Goal: Transaction & Acquisition: Purchase product/service

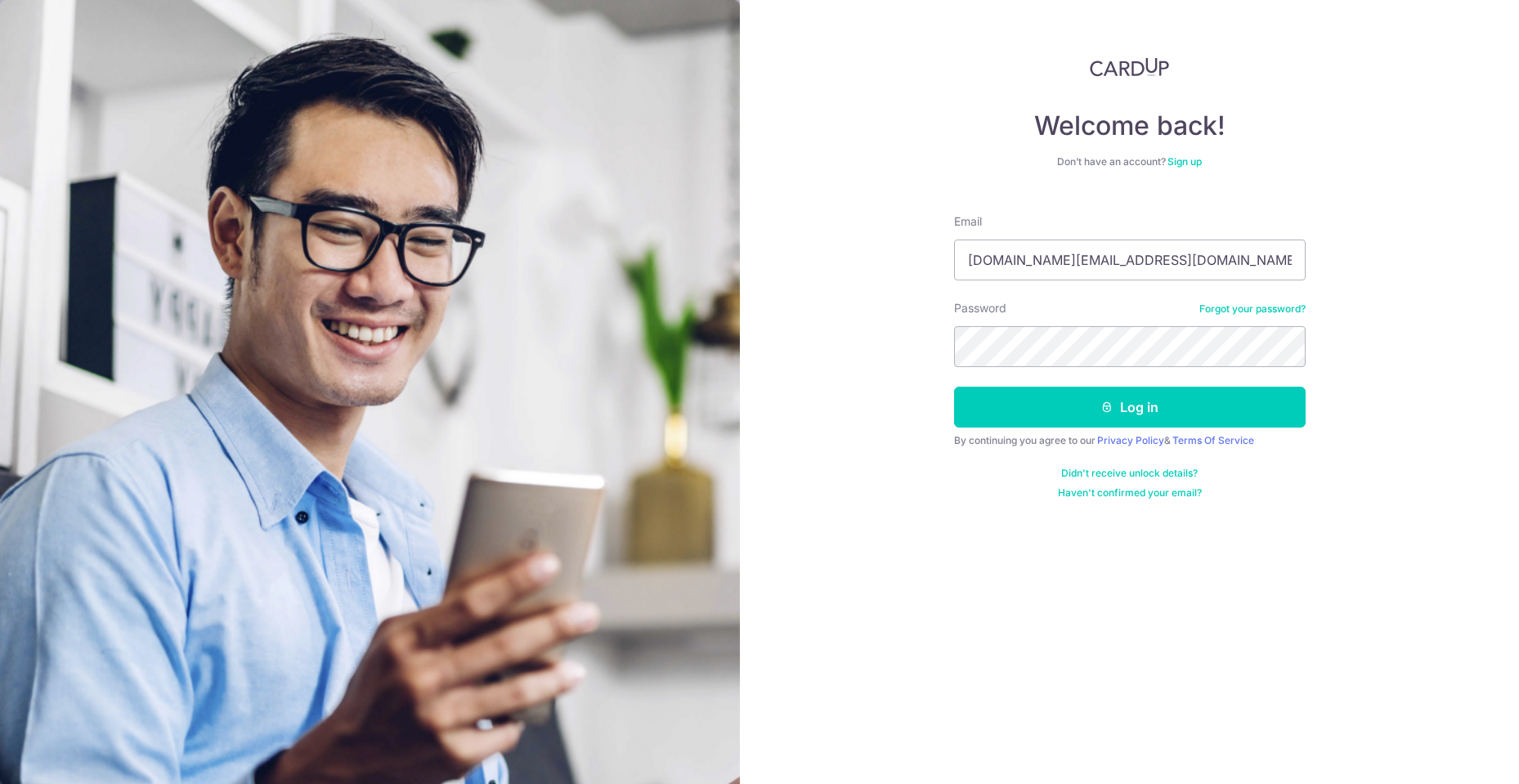
click at [1223, 402] on button "Log in" at bounding box center [1129, 407] width 351 height 41
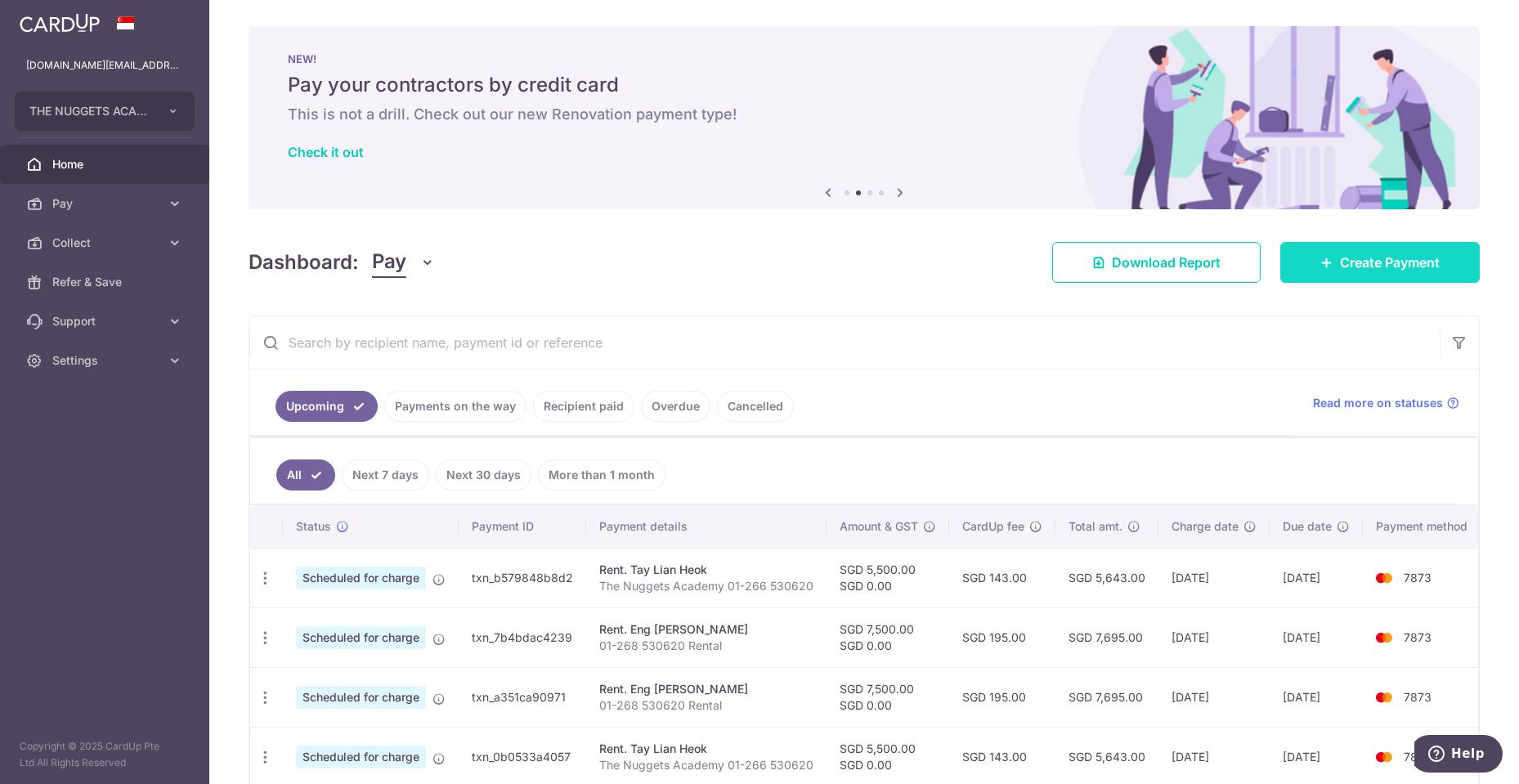
click at [1352, 261] on span "Create Payment" at bounding box center [1389, 262] width 100 height 20
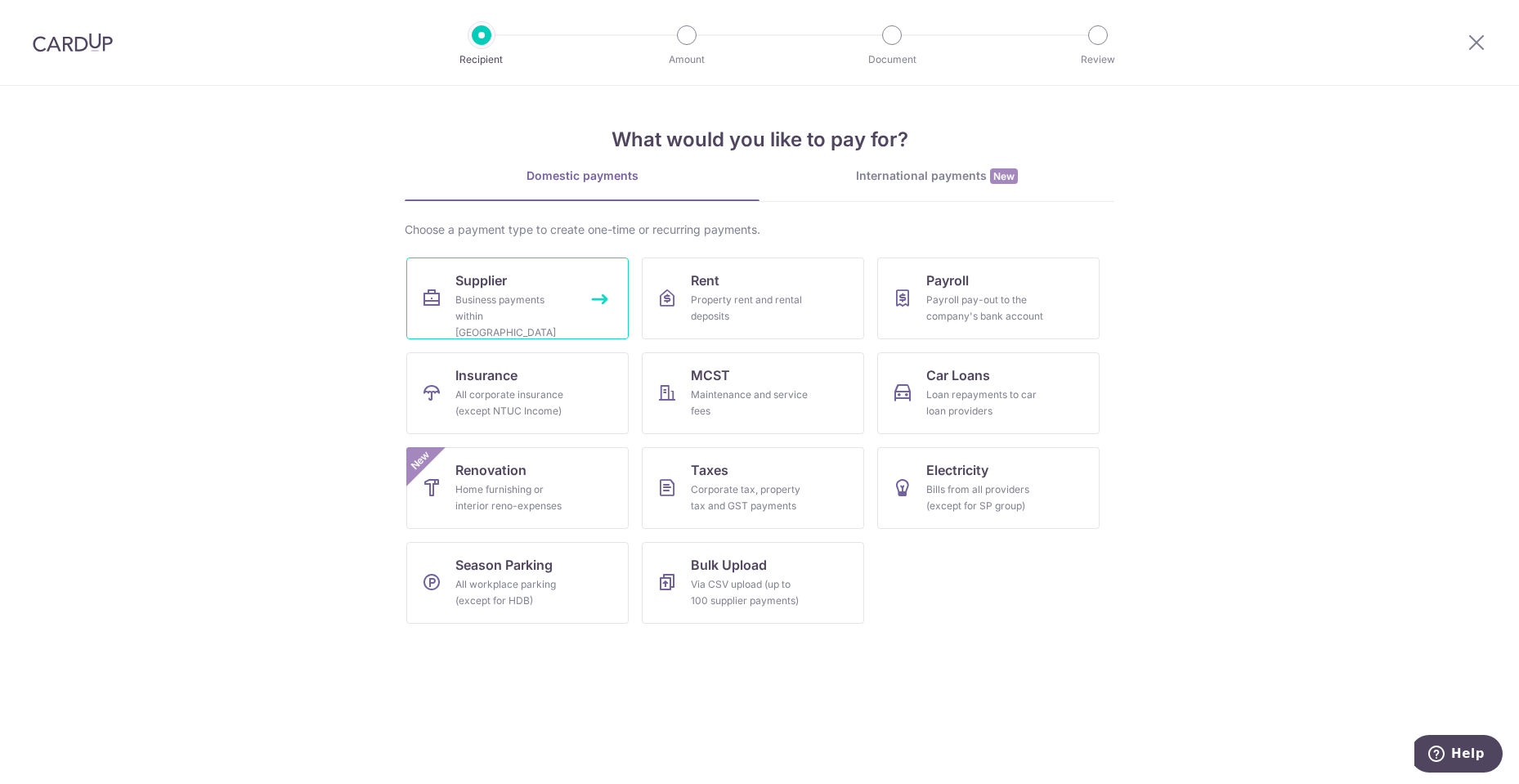
click at [519, 307] on div "Business payments within [GEOGRAPHIC_DATA]" at bounding box center [514, 316] width 118 height 49
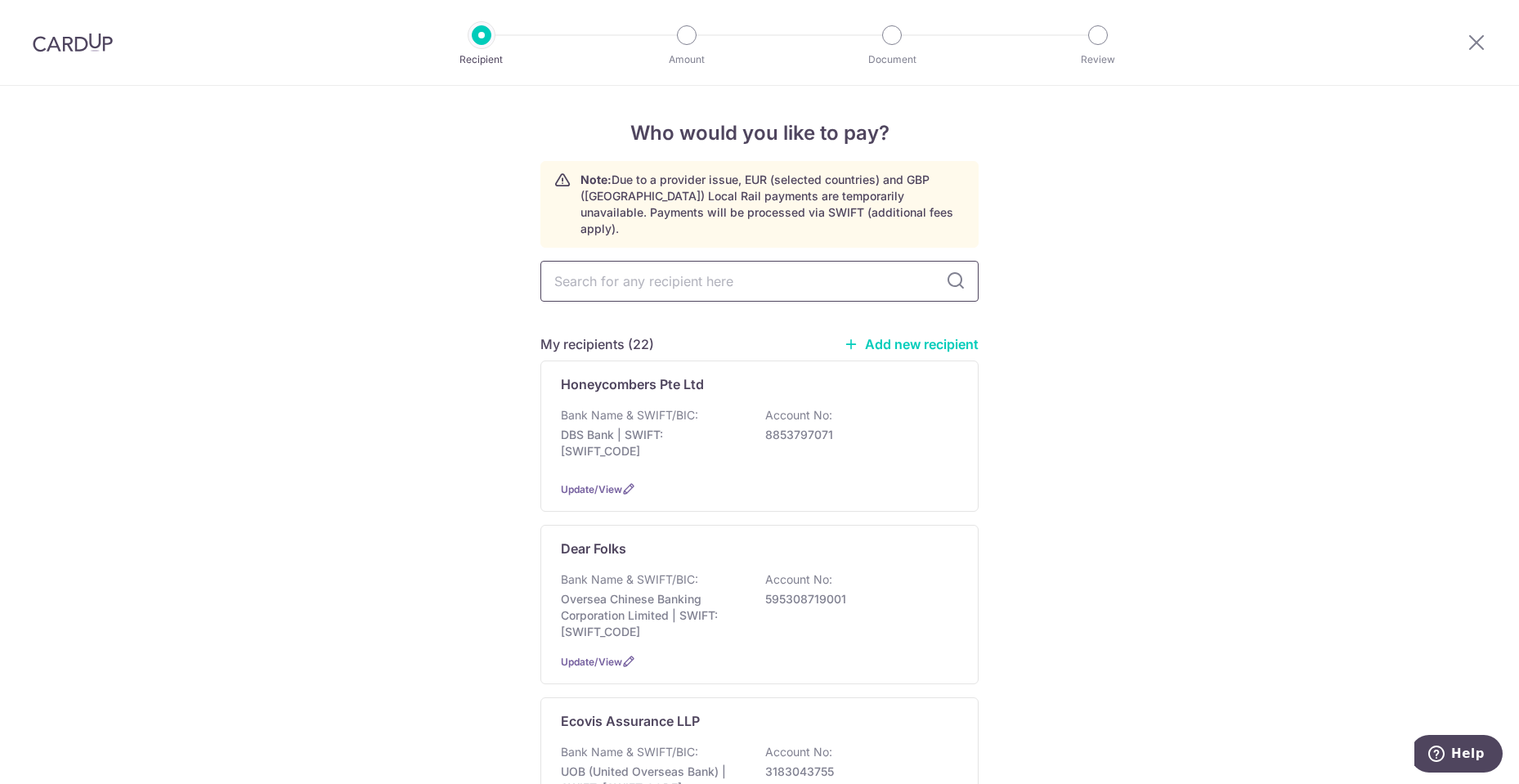
click at [895, 261] on input "text" at bounding box center [759, 281] width 438 height 41
type input "ldb"
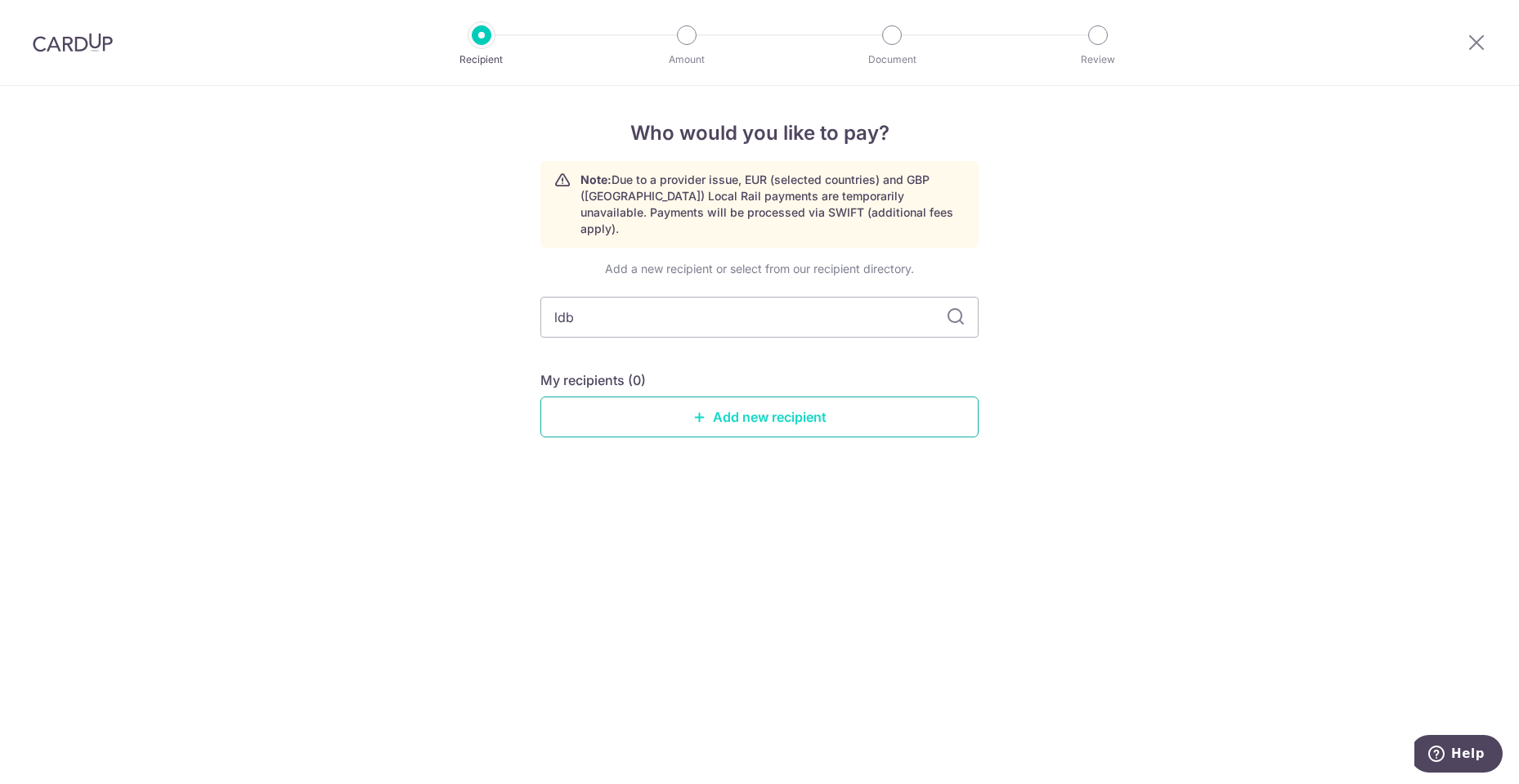
click at [852, 412] on link "Add new recipient" at bounding box center [759, 416] width 438 height 41
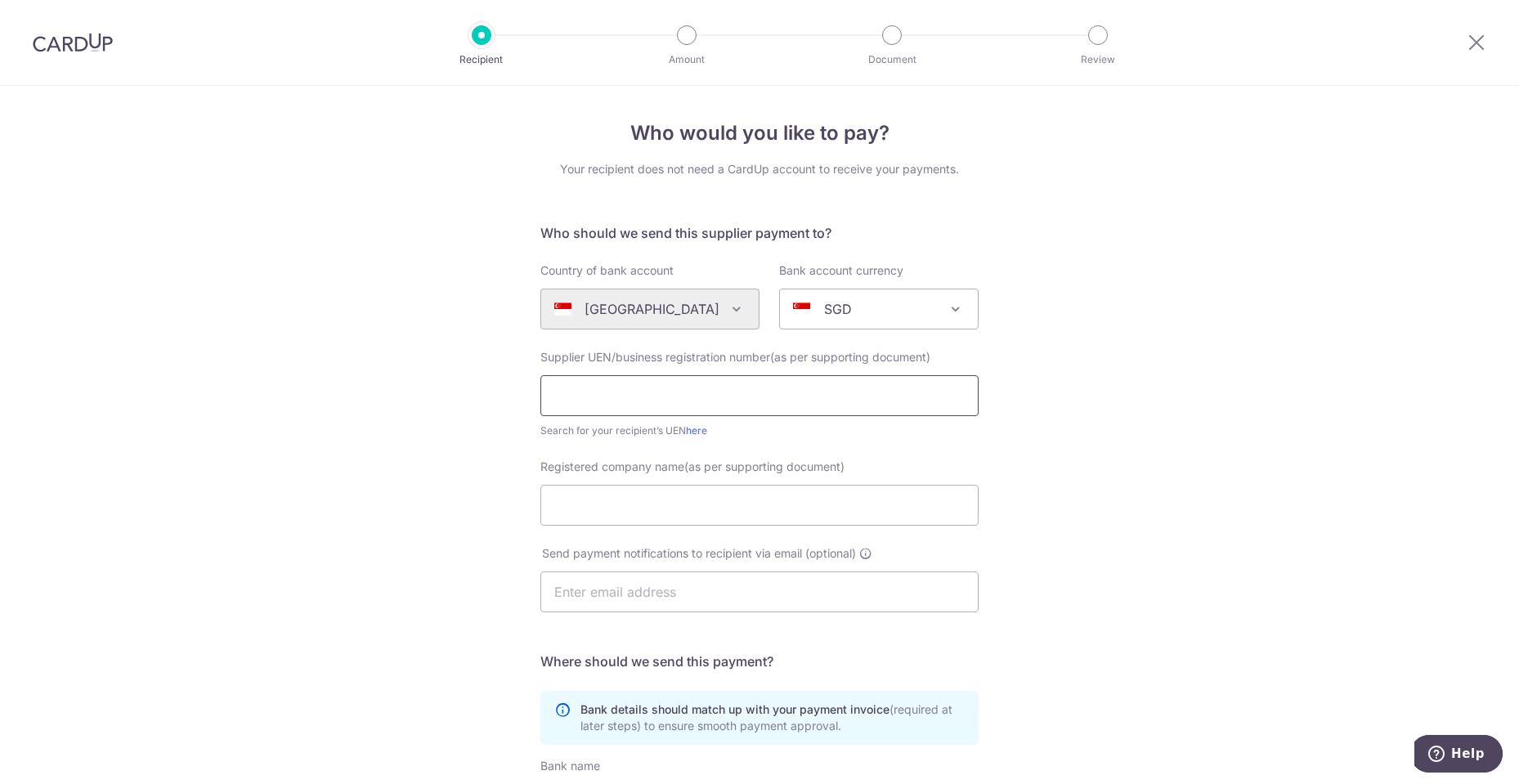
click at [776, 399] on input "text" at bounding box center [759, 395] width 438 height 41
click at [696, 396] on input "text" at bounding box center [759, 395] width 438 height 41
paste input "202526497K"
type input "202526497K"
click at [1134, 444] on div "Who would you like to pay? Your recipient does not need a CardUp account to rec…" at bounding box center [759, 581] width 1519 height 990
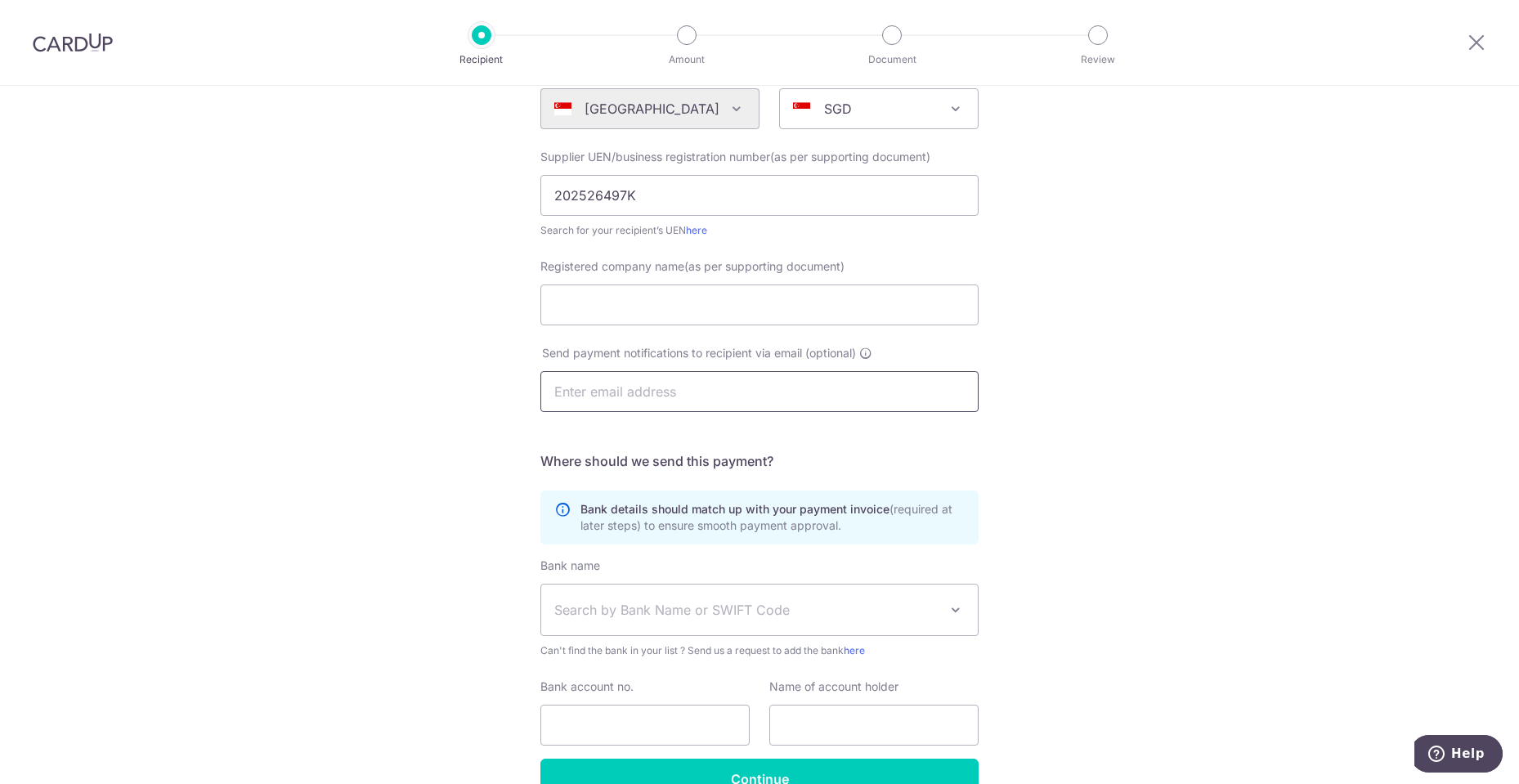
scroll to position [163, 0]
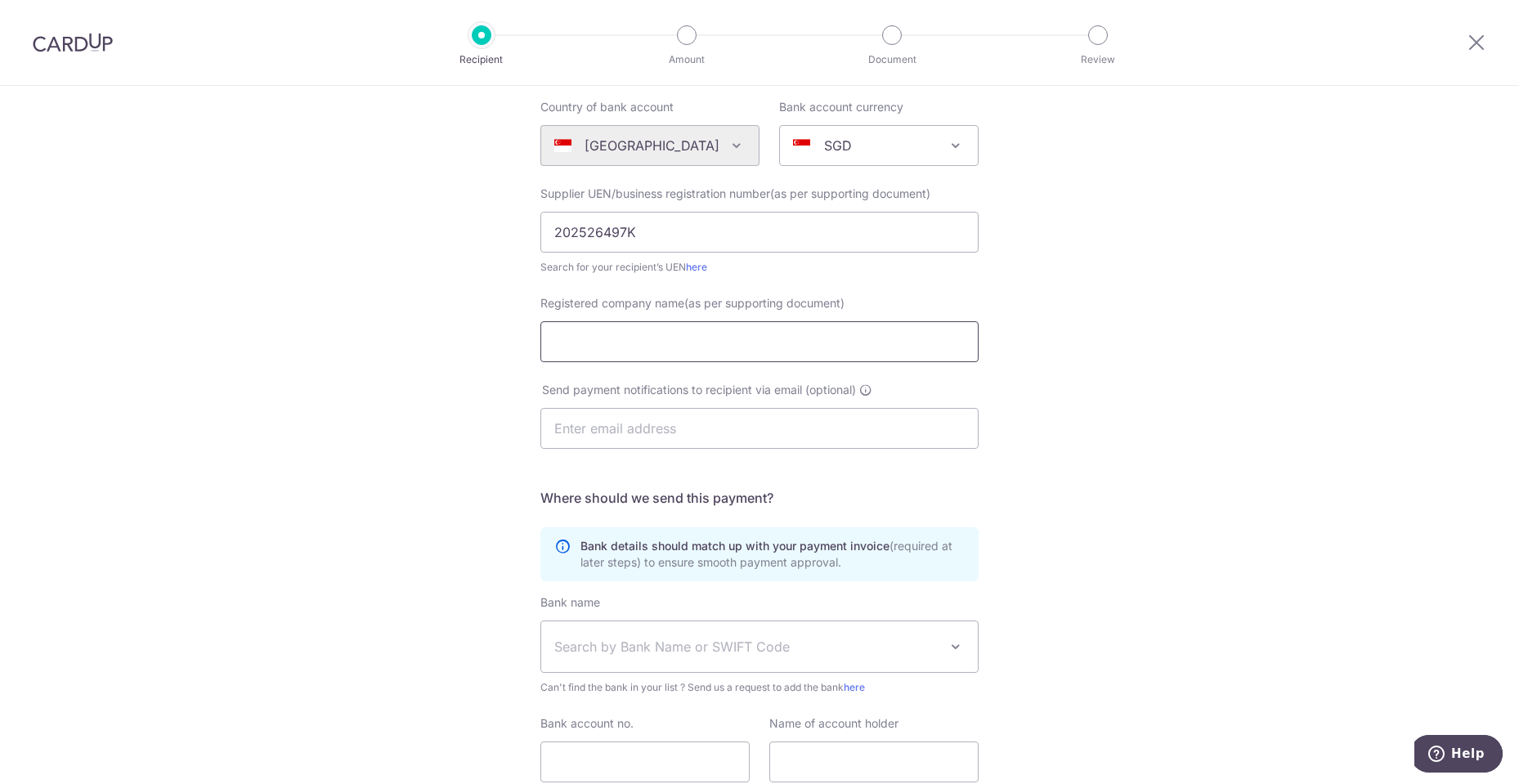
click at [926, 340] on input "Registered company name(as per supporting document)" at bounding box center [759, 341] width 438 height 41
paste input "LDB ELECTRICAL PTE. LTD.""
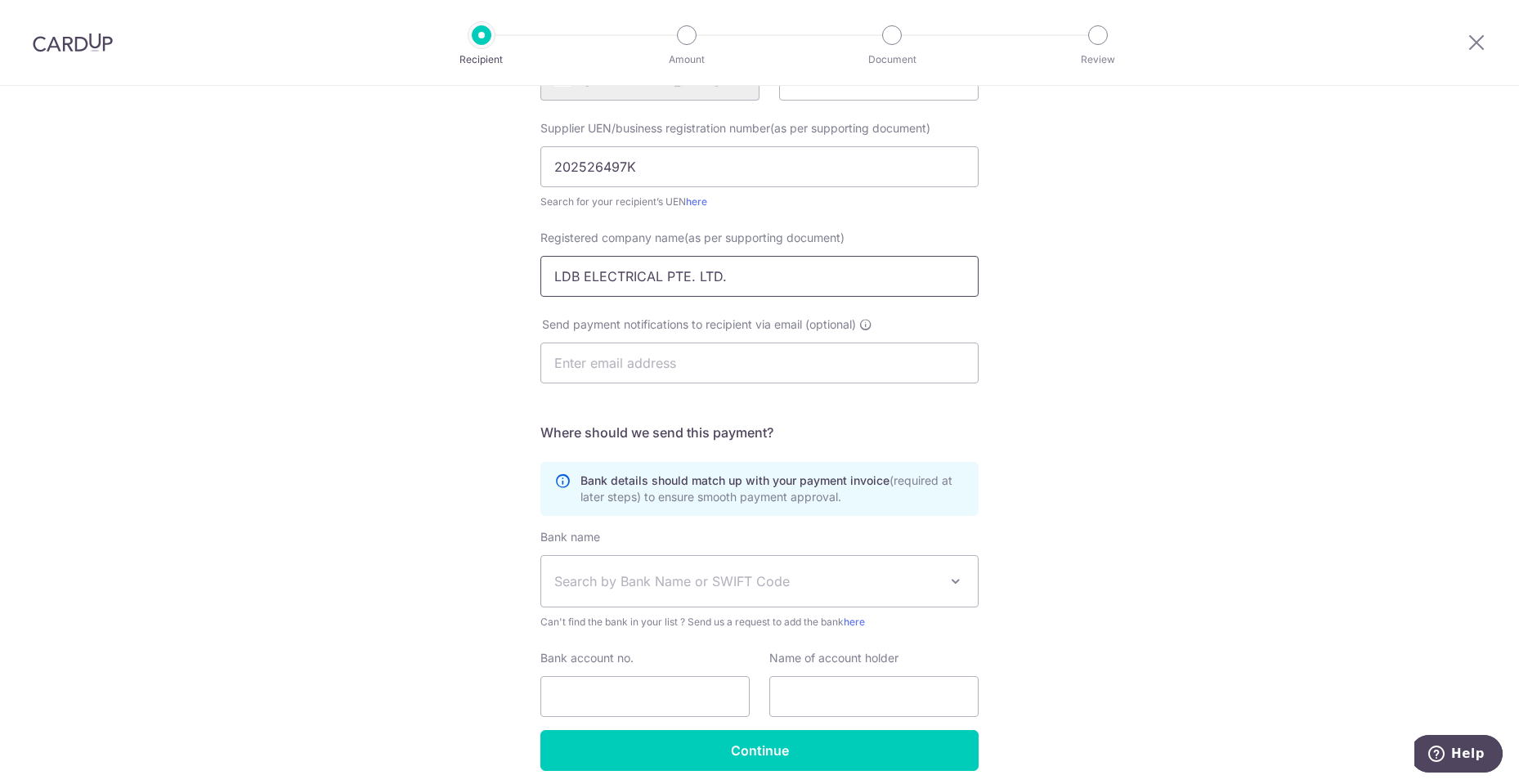
scroll to position [292, 0]
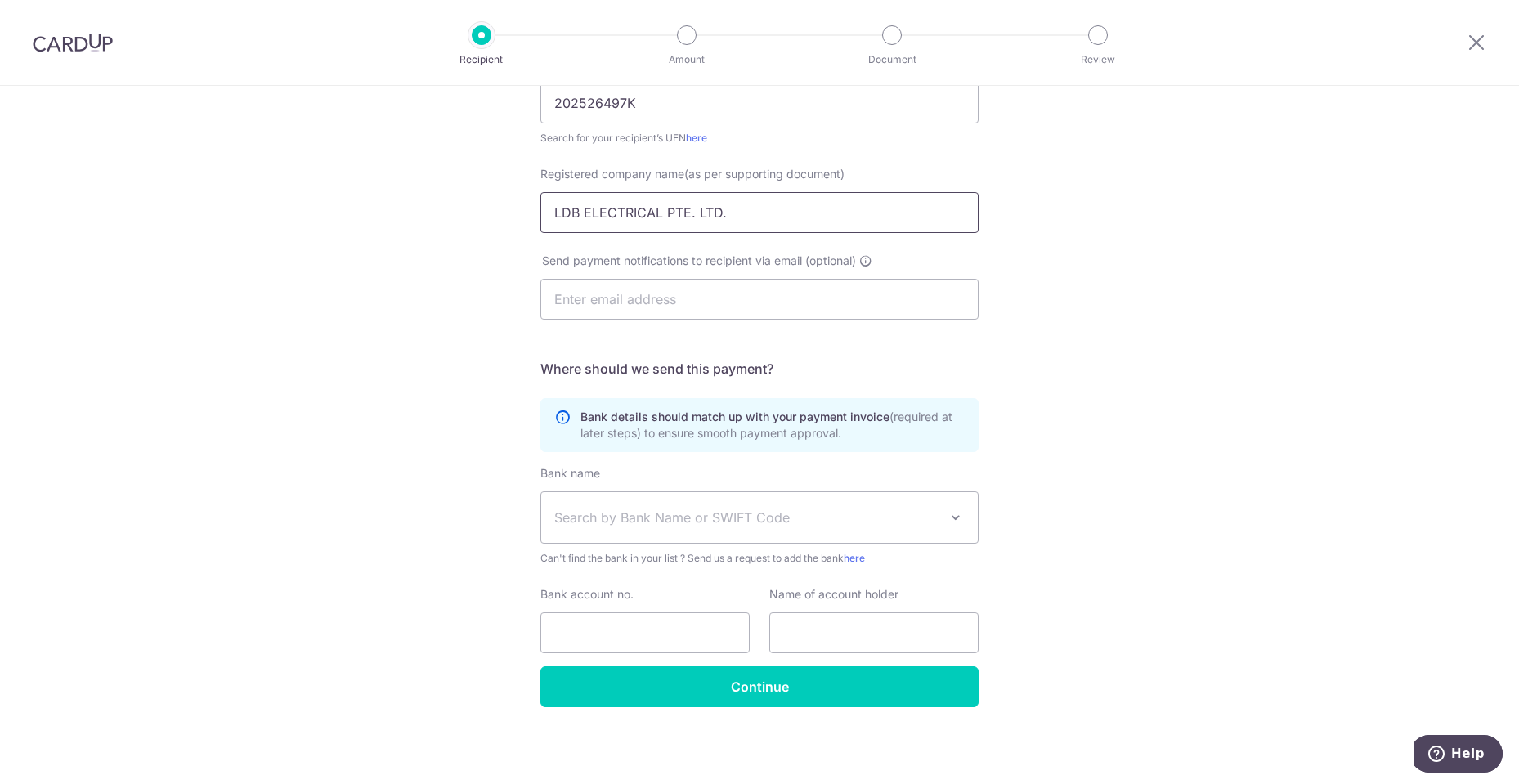
type input "LDB ELECTRICAL PTE. LTD."
click at [934, 520] on span "Search by Bank Name or SWIFT Code" at bounding box center [759, 517] width 436 height 50
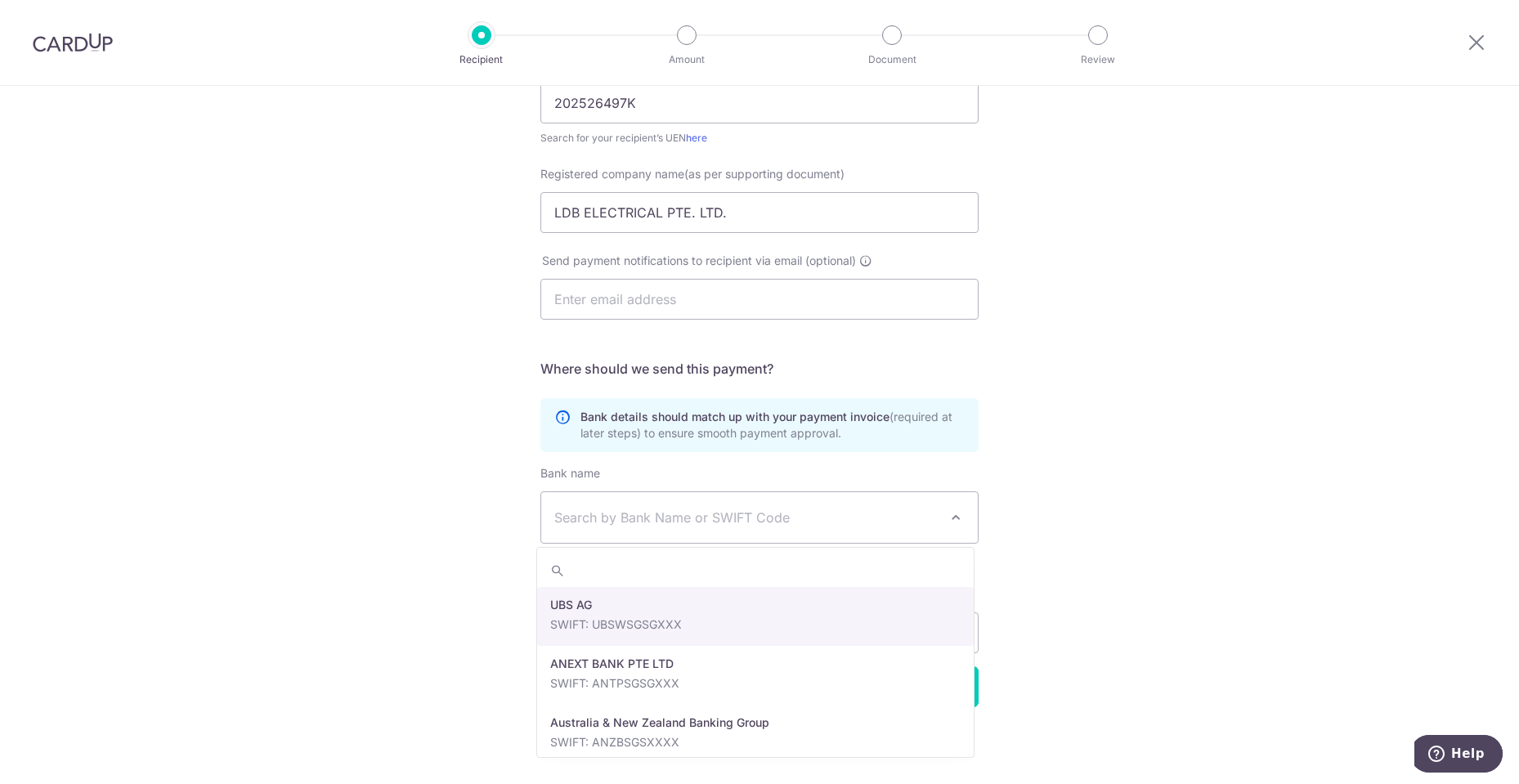
click at [934, 524] on span "Search by Bank Name or SWIFT Code" at bounding box center [759, 517] width 436 height 50
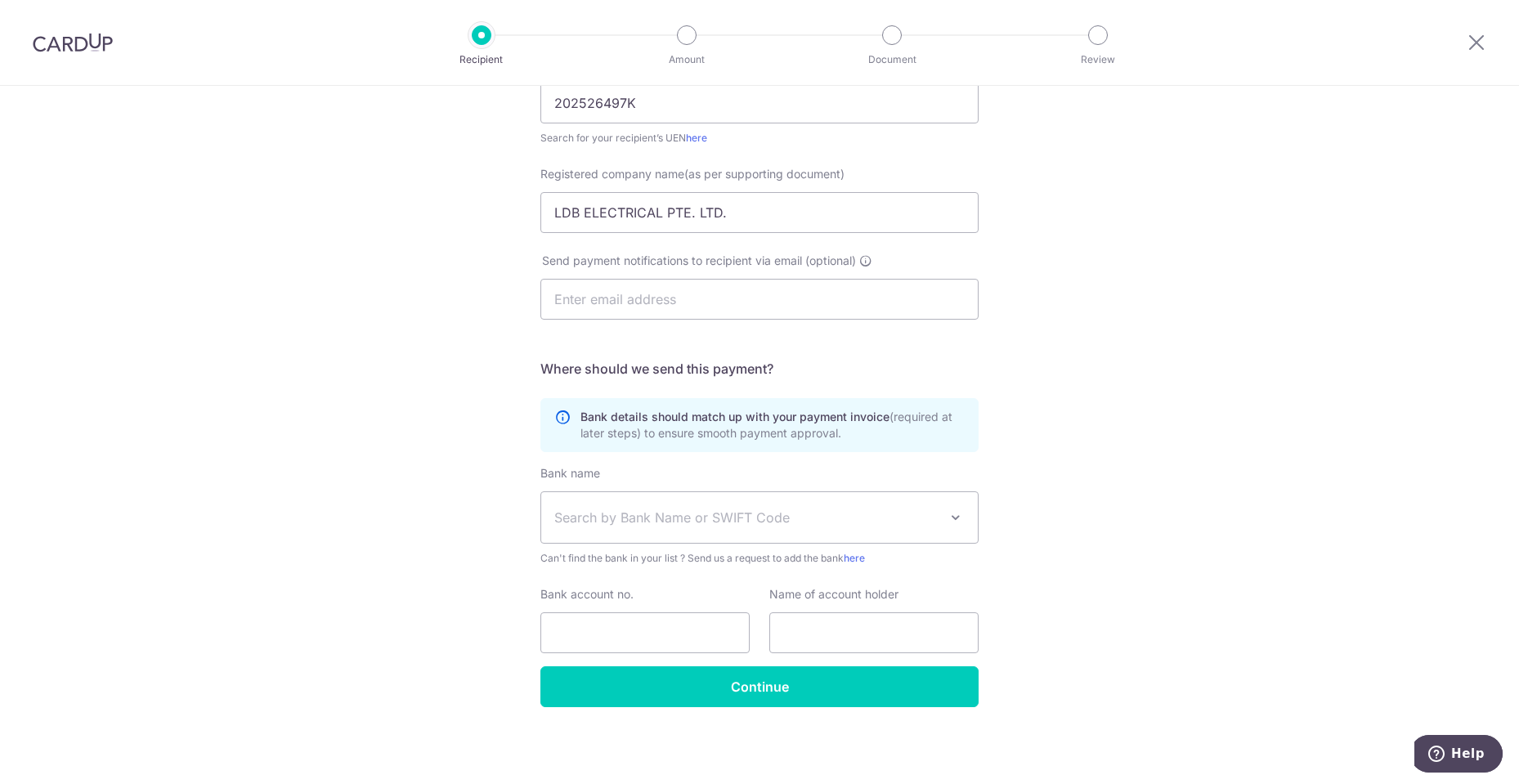
click at [921, 519] on span "Search by Bank Name or SWIFT Code" at bounding box center [746, 517] width 384 height 20
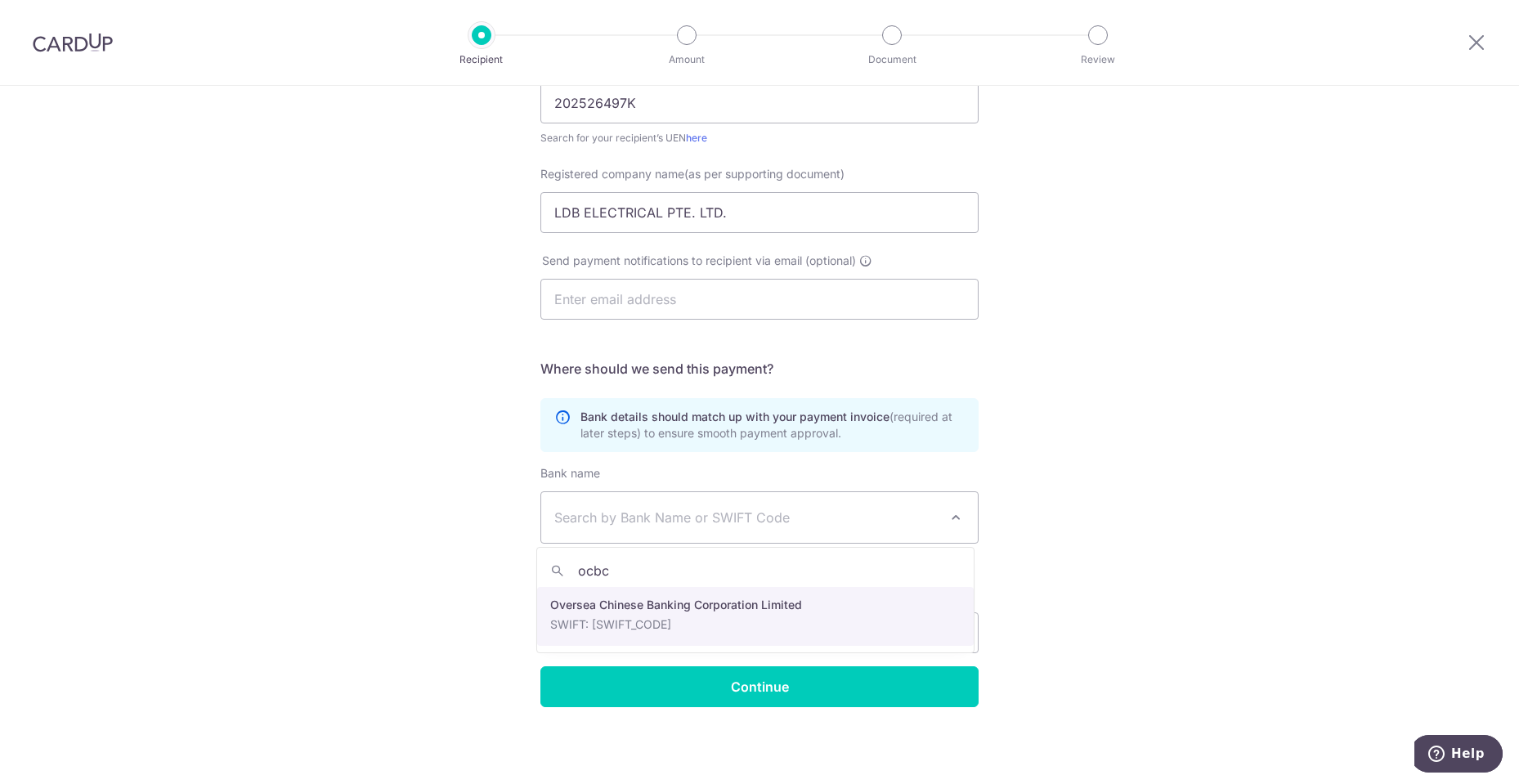
type input "ocbc"
select select "12"
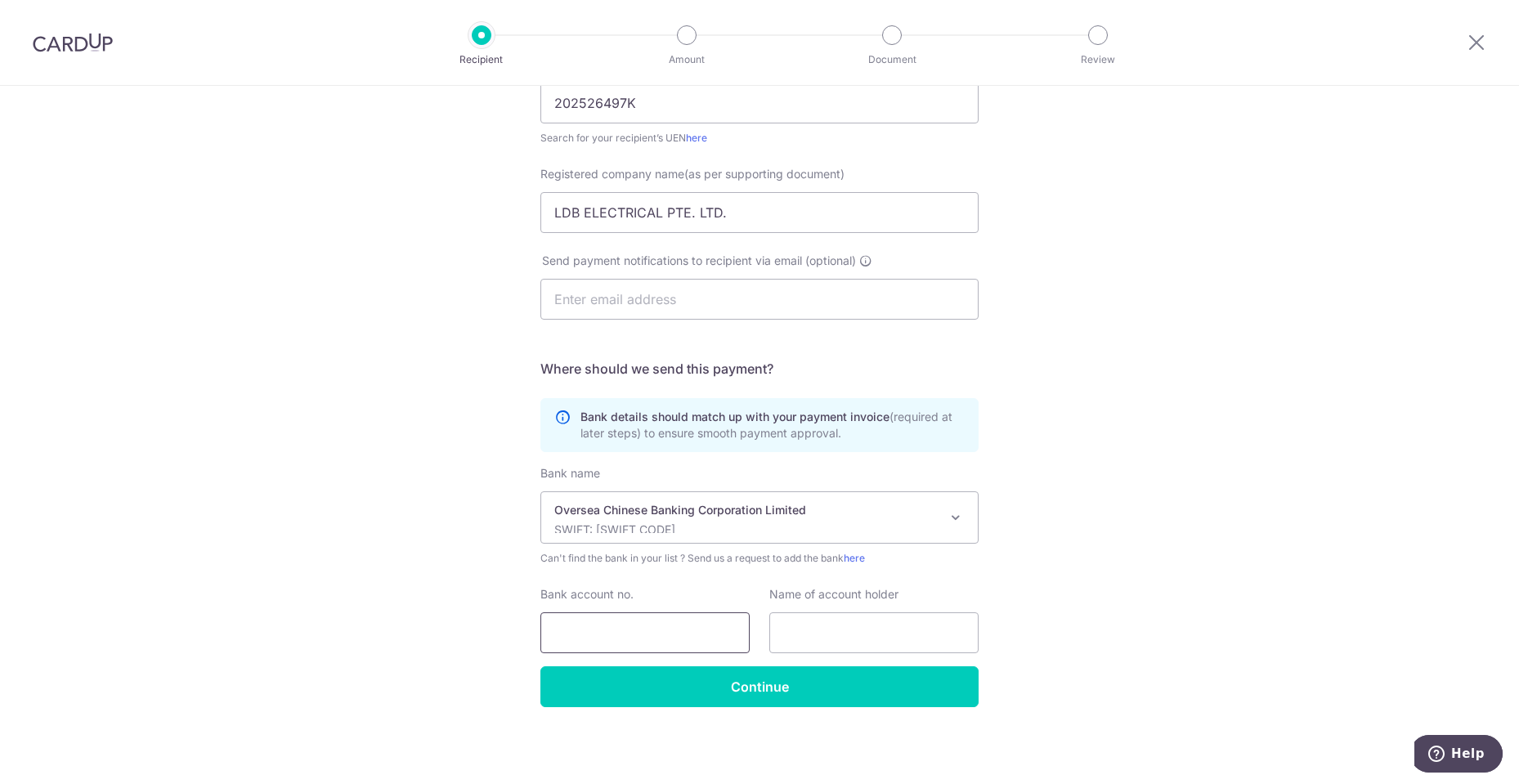
click at [632, 630] on input "Bank account no." at bounding box center [645, 632] width 209 height 41
click at [716, 637] on input "Bank account no." at bounding box center [645, 632] width 209 height 41
paste input "04-700914-001"
click at [548, 628] on input "04-700914-001" at bounding box center [645, 632] width 209 height 41
click at [580, 630] on input "604-700914-001" at bounding box center [645, 632] width 209 height 41
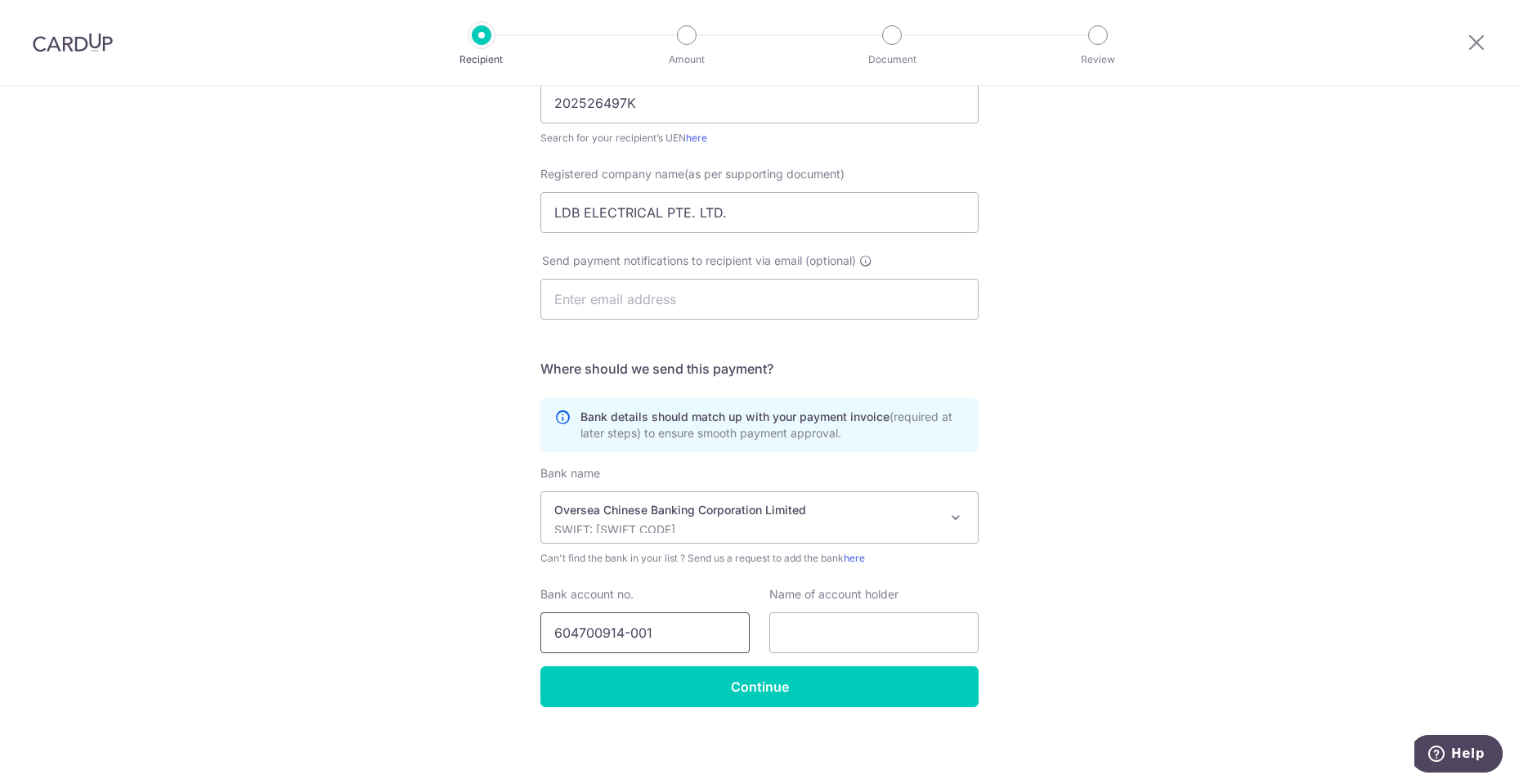
click at [627, 630] on input "604700914-001" at bounding box center [645, 632] width 209 height 41
type input "604700914001"
click at [913, 639] on input "text" at bounding box center [874, 632] width 209 height 41
paste input "LDB Electrical Pte Ltd"
click at [783, 632] on input "LDB Electrical Pte Ltd" at bounding box center [874, 632] width 209 height 41
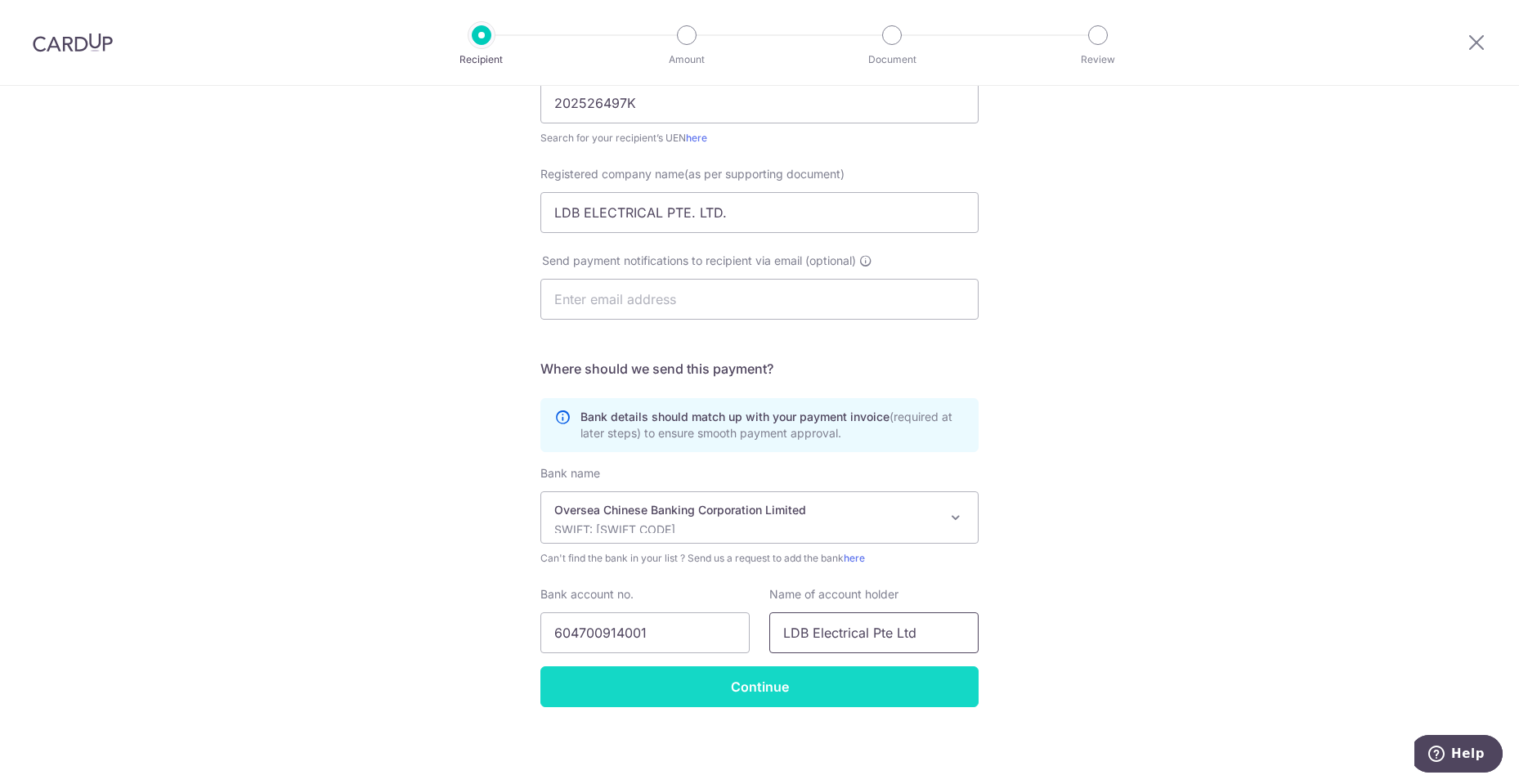
type input "LDB Electrical Pte Ltd"
click at [882, 695] on input "Continue" at bounding box center [759, 686] width 438 height 41
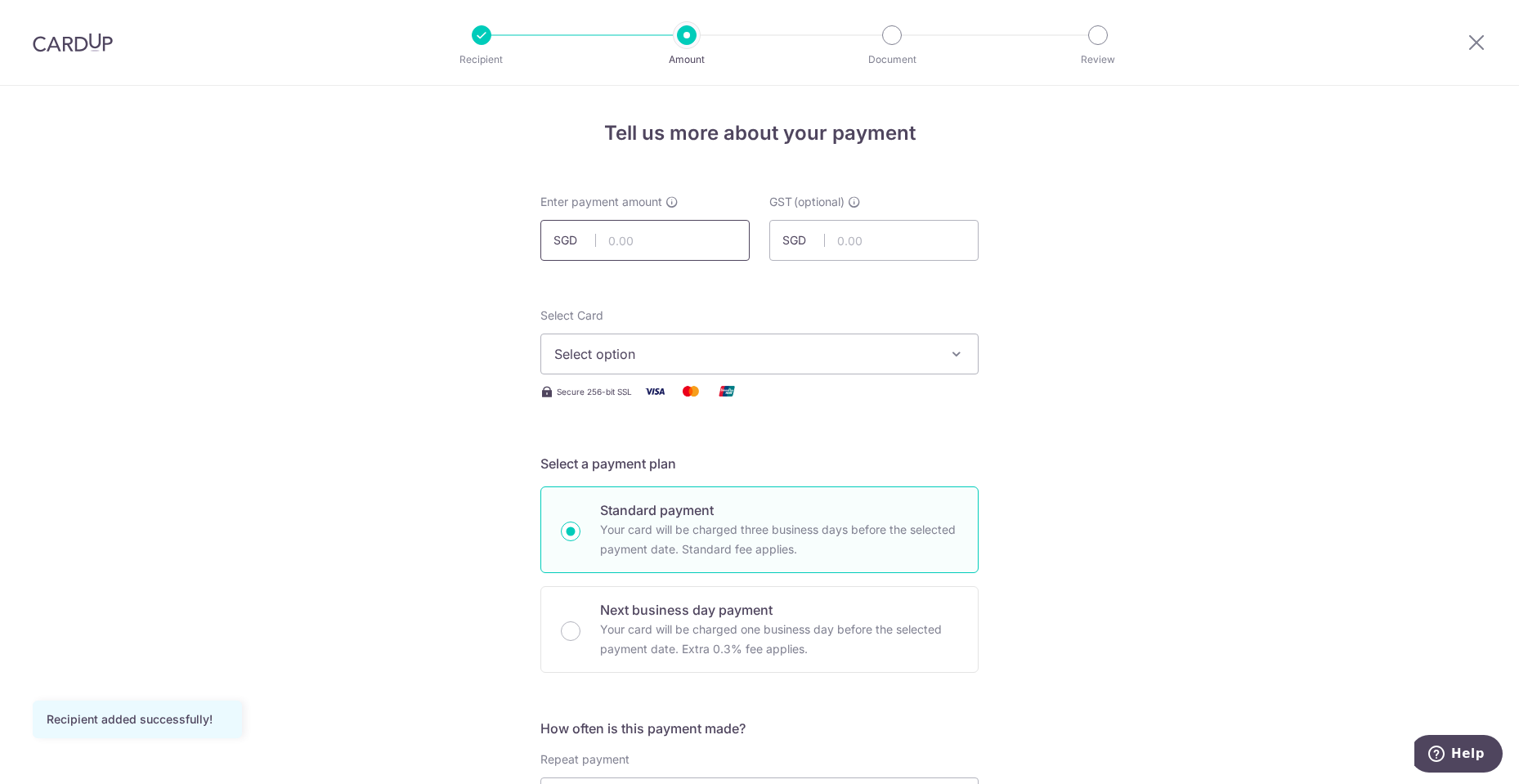
click at [678, 225] on input "text" at bounding box center [645, 239] width 209 height 41
type input "2,584.00"
click at [784, 351] on span "Select option" at bounding box center [744, 354] width 381 height 20
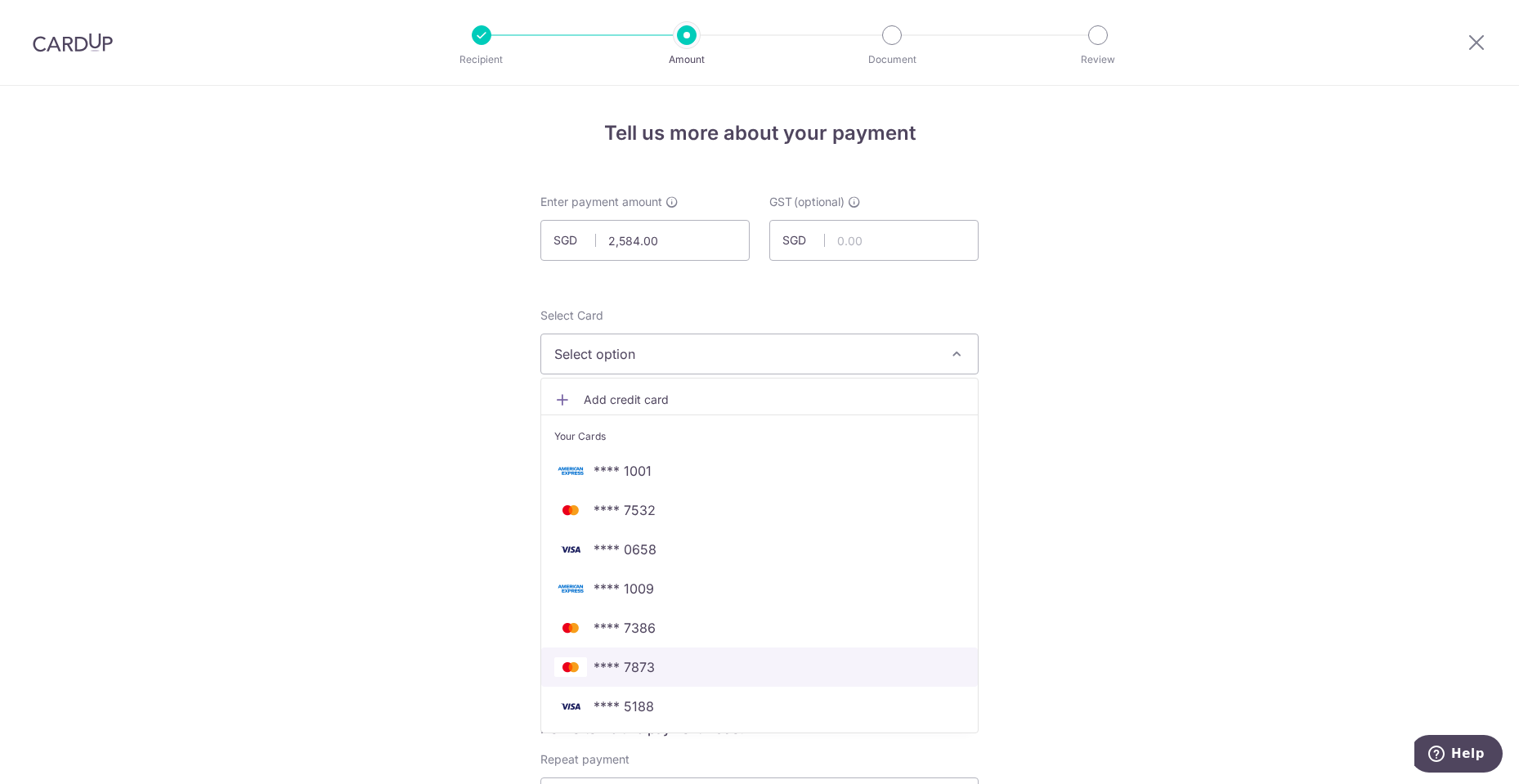
click at [710, 663] on span "**** 7873" at bounding box center [759, 667] width 410 height 20
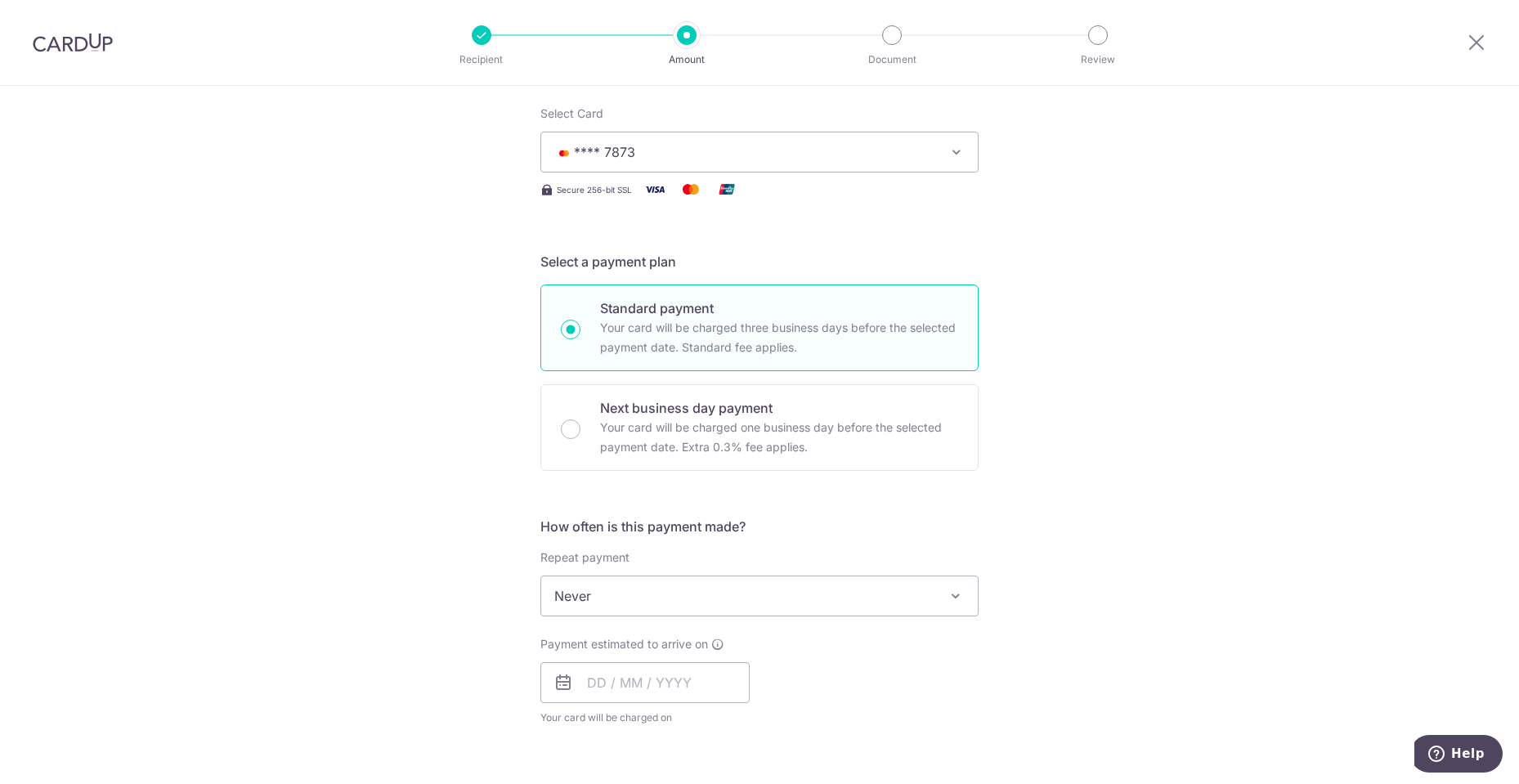
scroll to position [327, 0]
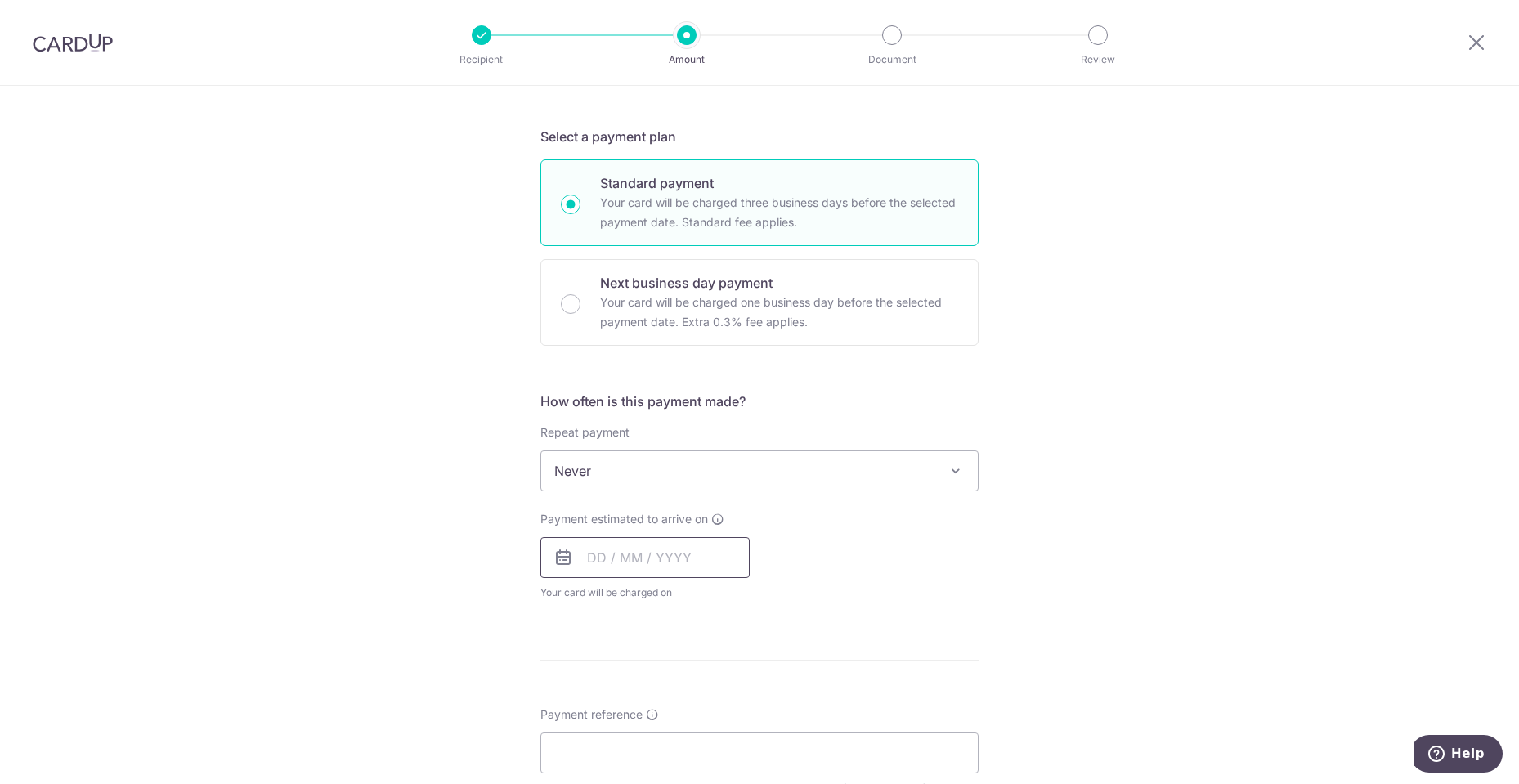
click at [644, 565] on input "text" at bounding box center [645, 557] width 209 height 41
click at [665, 739] on link "15" at bounding box center [671, 739] width 26 height 26
type input "15/10/2025"
click at [920, 598] on div "Payment estimated to arrive on 15/10/2025 Prev Next Oct Nov Dec 2025 2026 2027 …" at bounding box center [759, 556] width 458 height 90
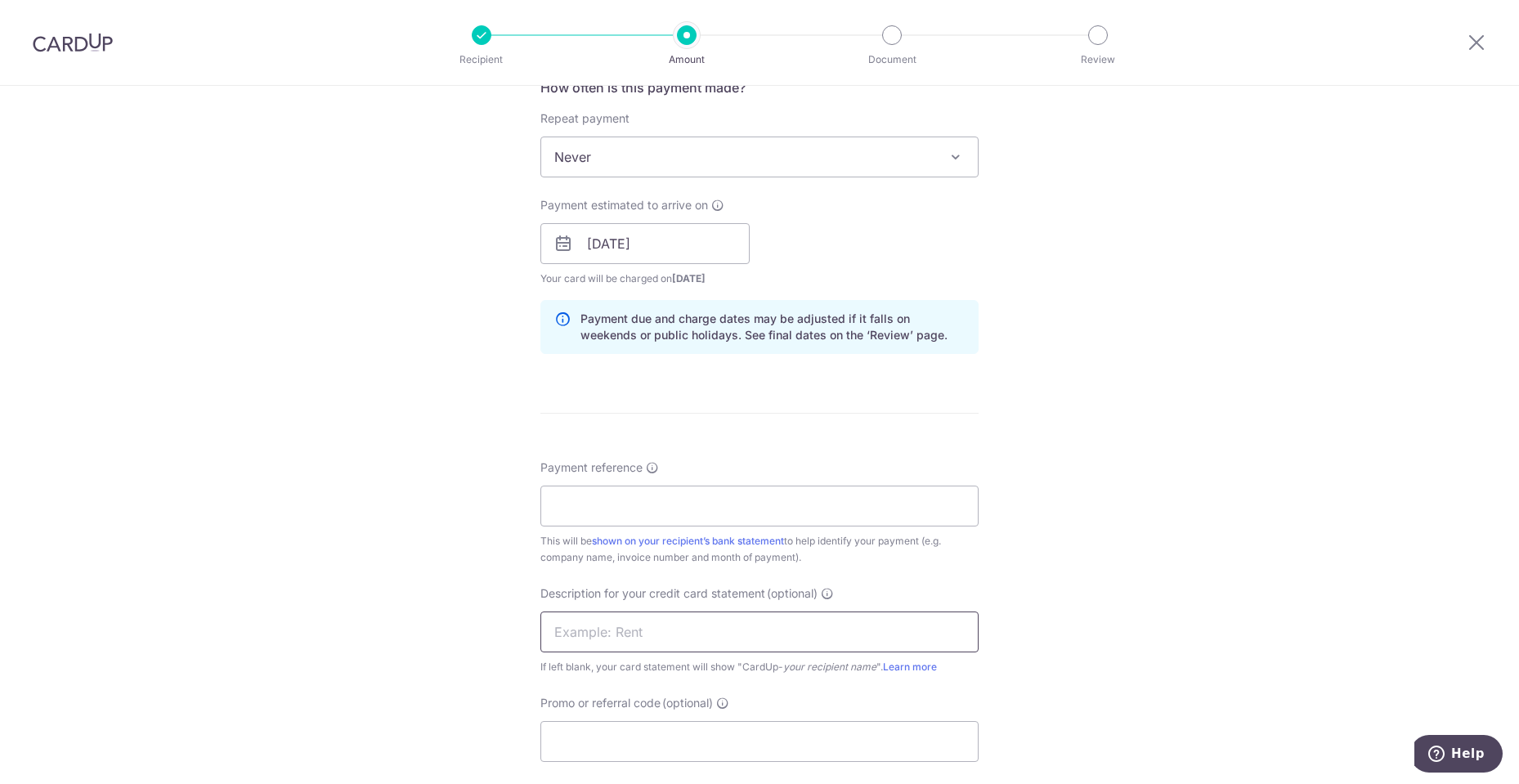
scroll to position [654, 0]
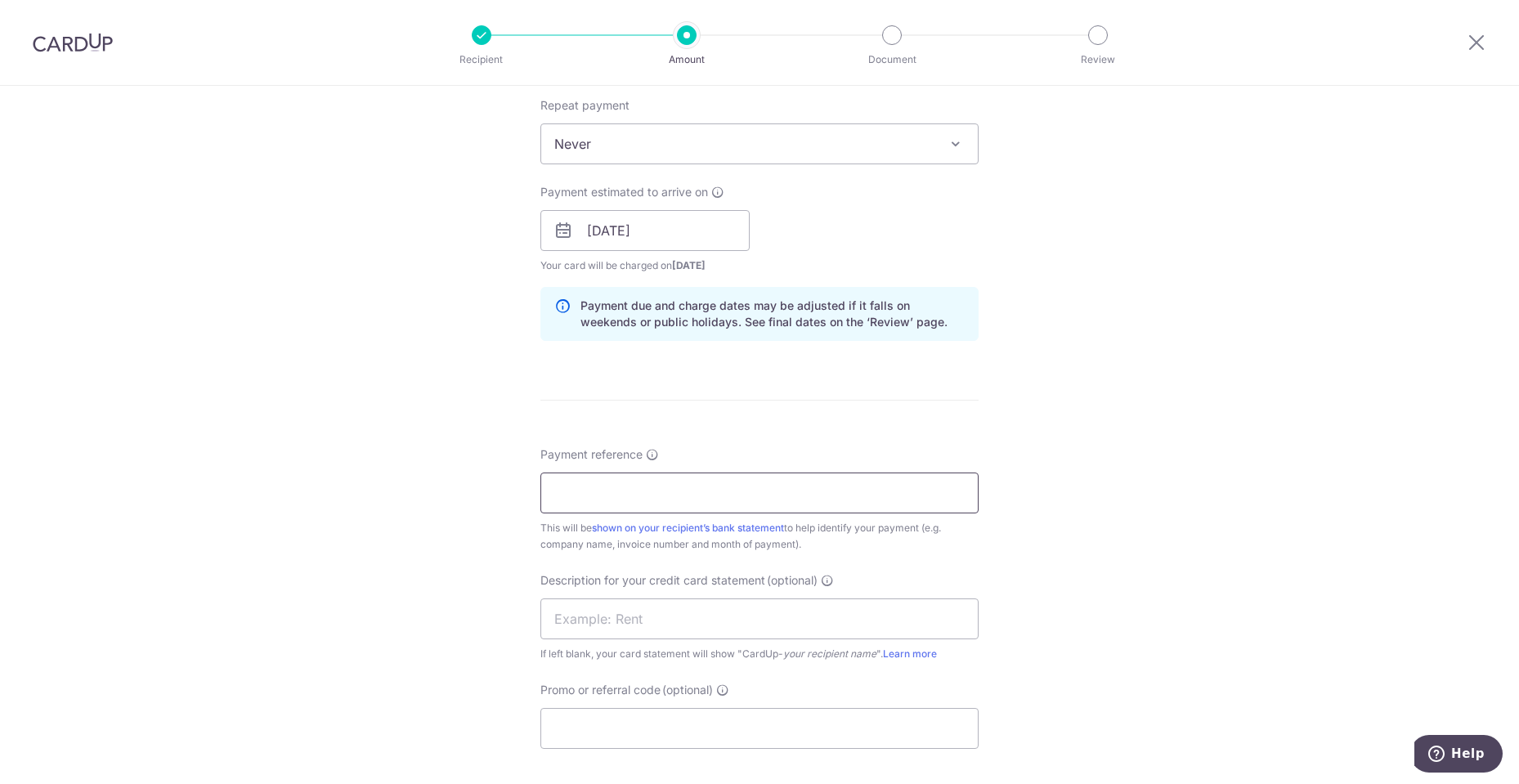
click at [797, 494] on input "Payment reference" at bounding box center [759, 493] width 438 height 41
drag, startPoint x: 756, startPoint y: 495, endPoint x: 728, endPoint y: 494, distance: 28.0
click at [756, 495] on input "Payment reference" at bounding box center [759, 493] width 438 height 41
paste input "LE/QT-2507-006(R2)"
drag, startPoint x: 590, startPoint y: 492, endPoint x: 432, endPoint y: 483, distance: 158.3
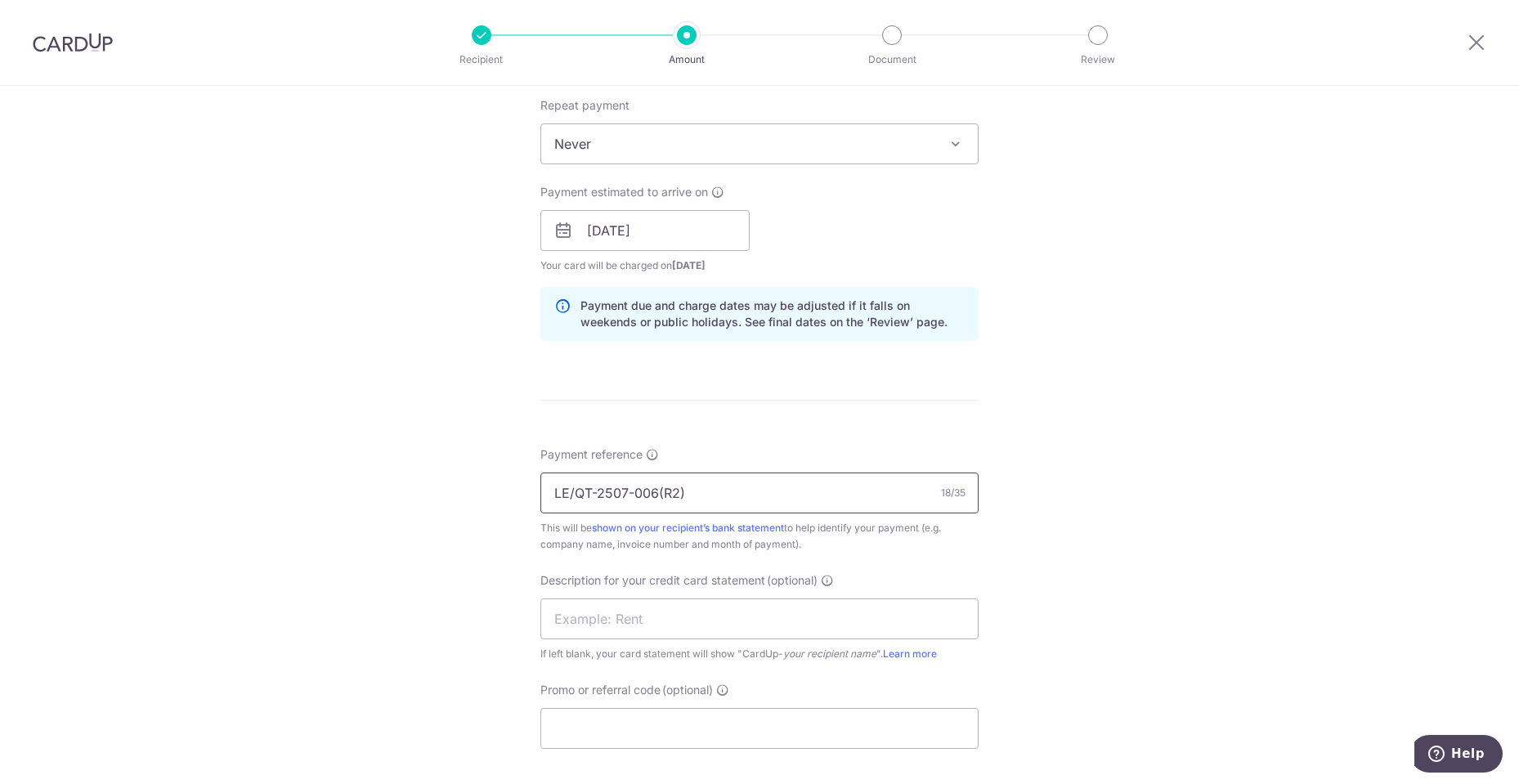
click at [432, 483] on div "Tell us more about your payment Enter payment amount SGD 2,584.00 2584.00 GST (…" at bounding box center [759, 259] width 1519 height 1655
drag, startPoint x: 588, startPoint y: 492, endPoint x: 662, endPoint y: 490, distance: 74.0
click at [589, 491] on input "2507-006(R2)" at bounding box center [759, 493] width 438 height 41
type input "2507 006(R2)"
click at [1228, 506] on div "Tell us more about your payment Enter payment amount SGD 2,584.00 2584.00 GST (…" at bounding box center [759, 259] width 1519 height 1655
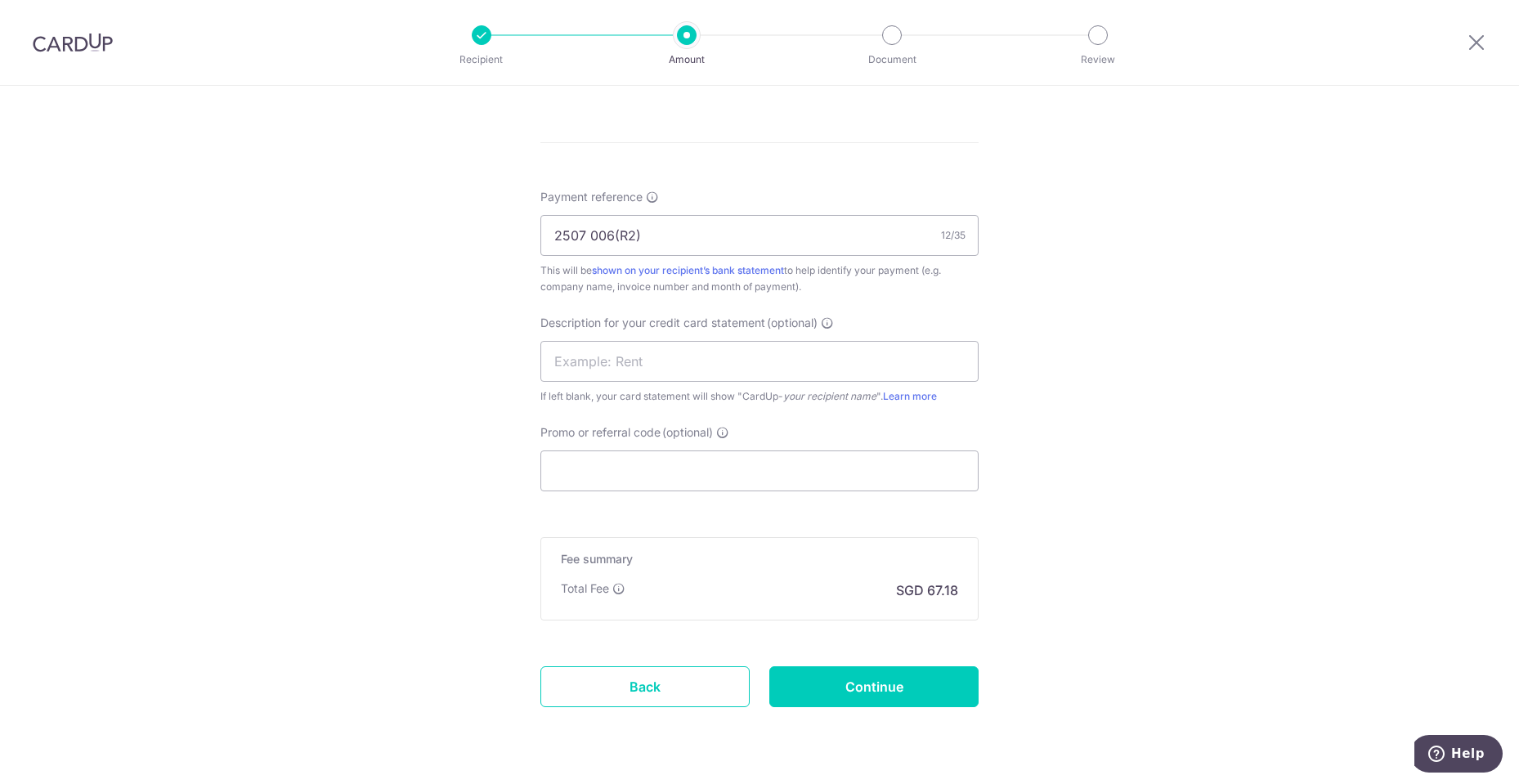
scroll to position [957, 0]
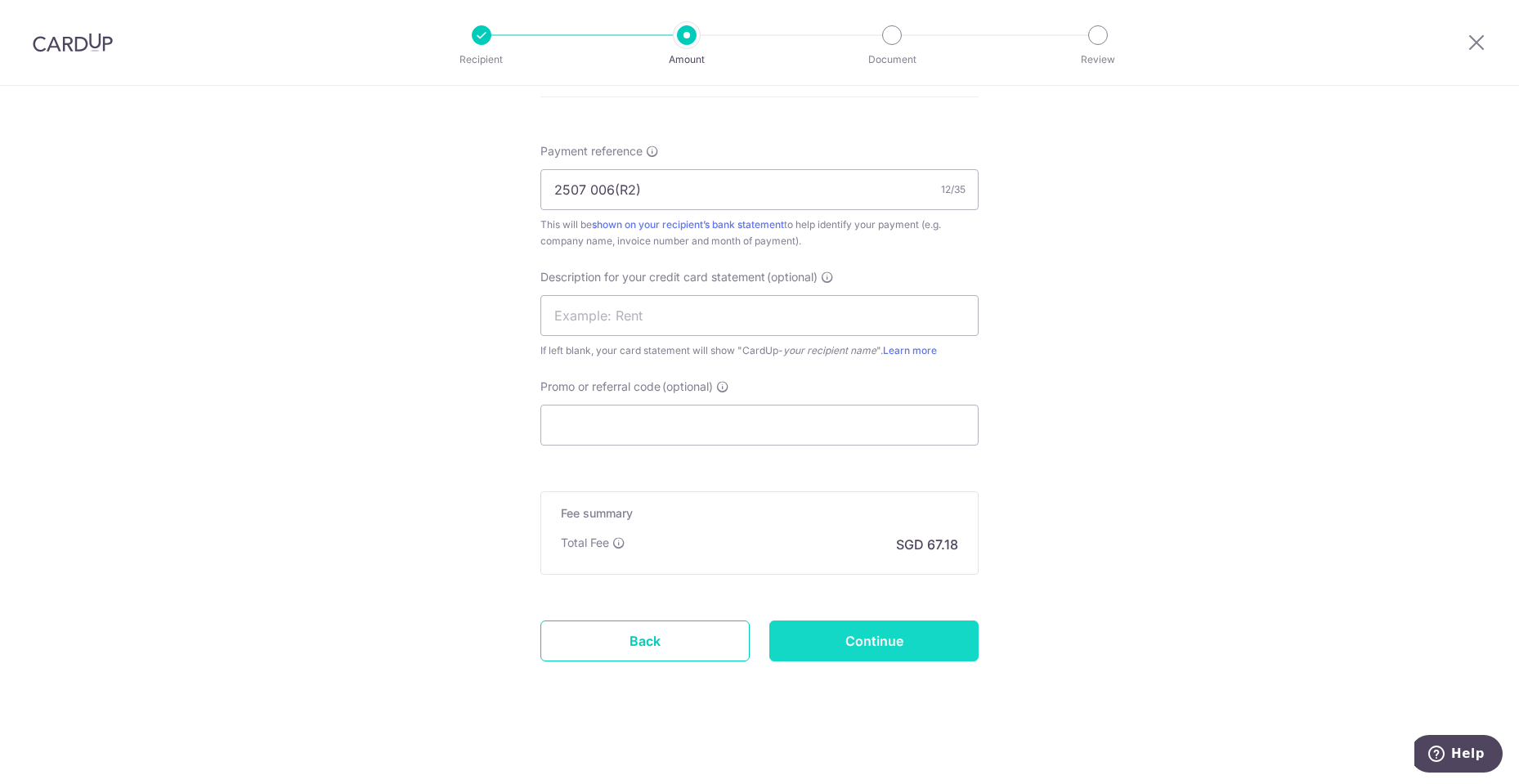
click at [926, 640] on input "Continue" at bounding box center [874, 640] width 209 height 41
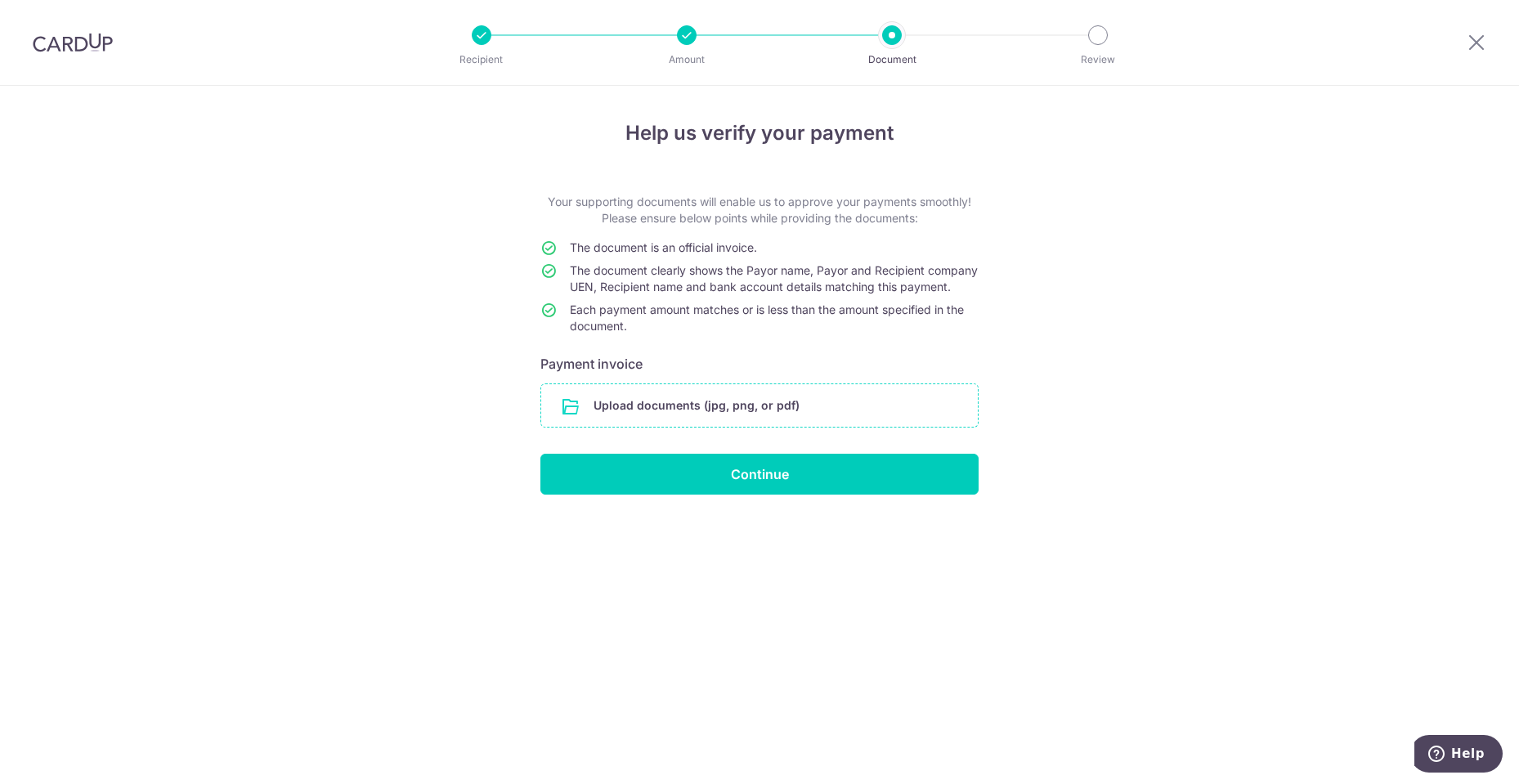
click at [828, 426] on input "file" at bounding box center [759, 405] width 436 height 42
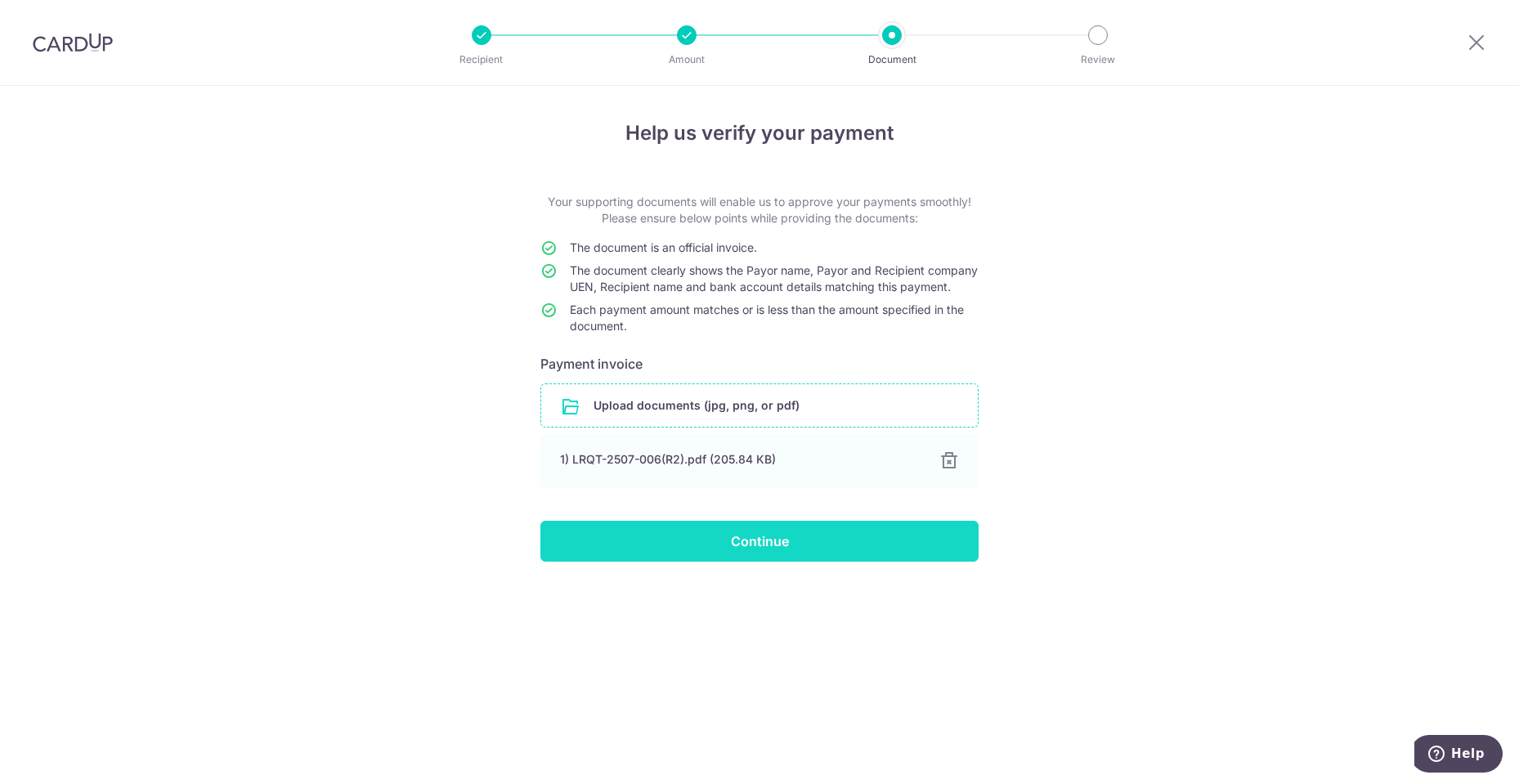
click at [882, 552] on input "Continue" at bounding box center [759, 540] width 438 height 41
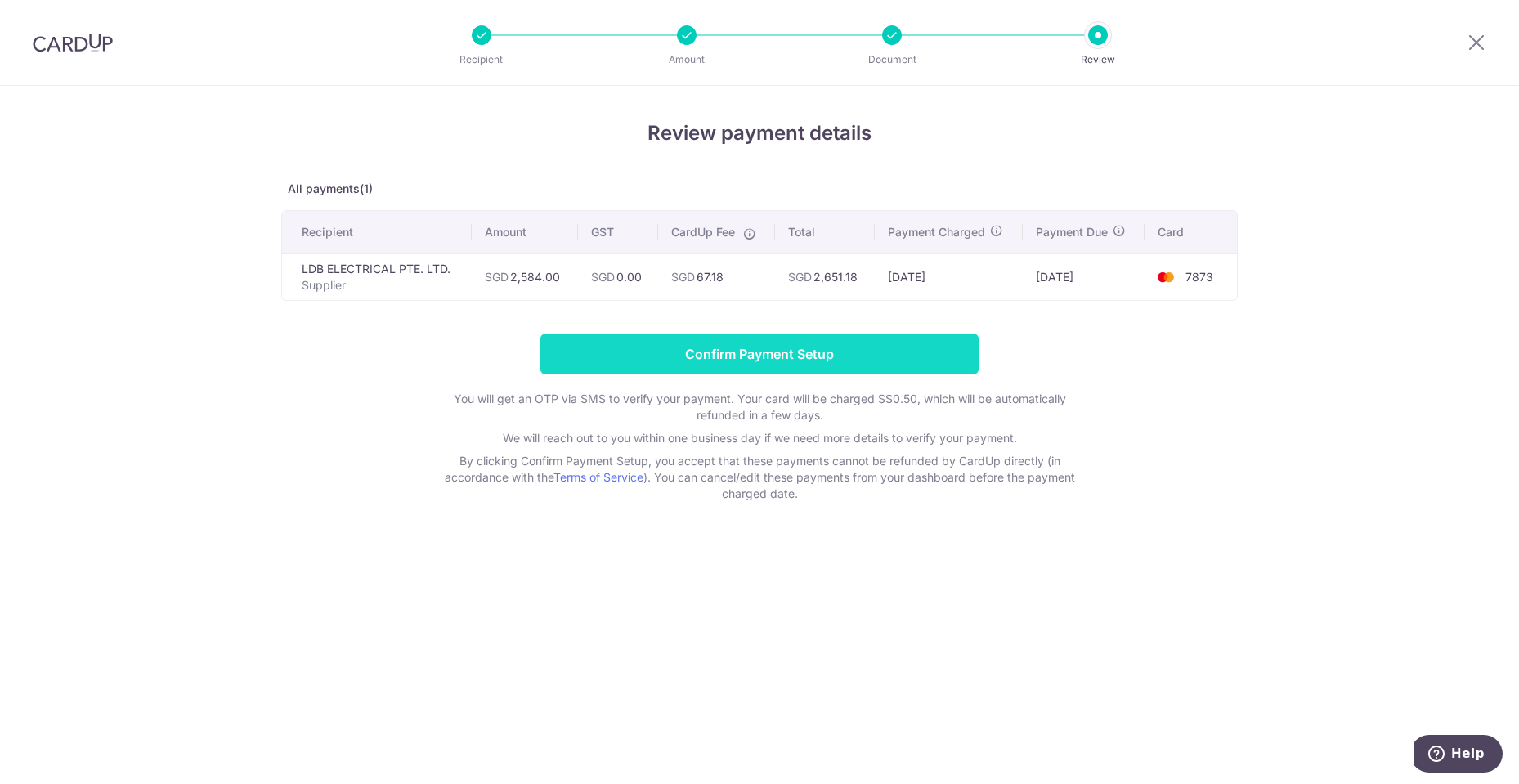
click at [893, 361] on input "Confirm Payment Setup" at bounding box center [759, 353] width 438 height 41
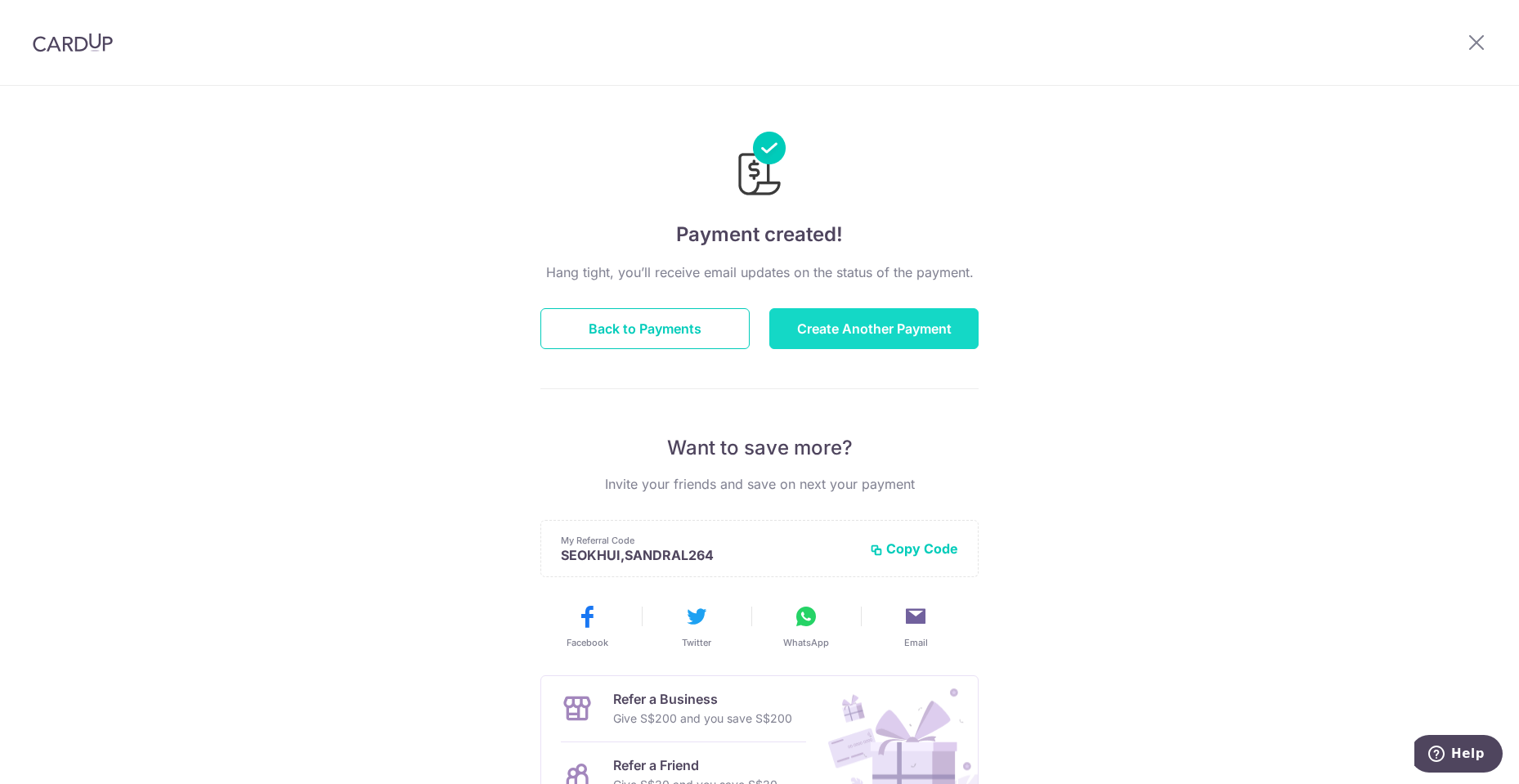
click at [935, 330] on button "Create Another Payment" at bounding box center [874, 328] width 209 height 41
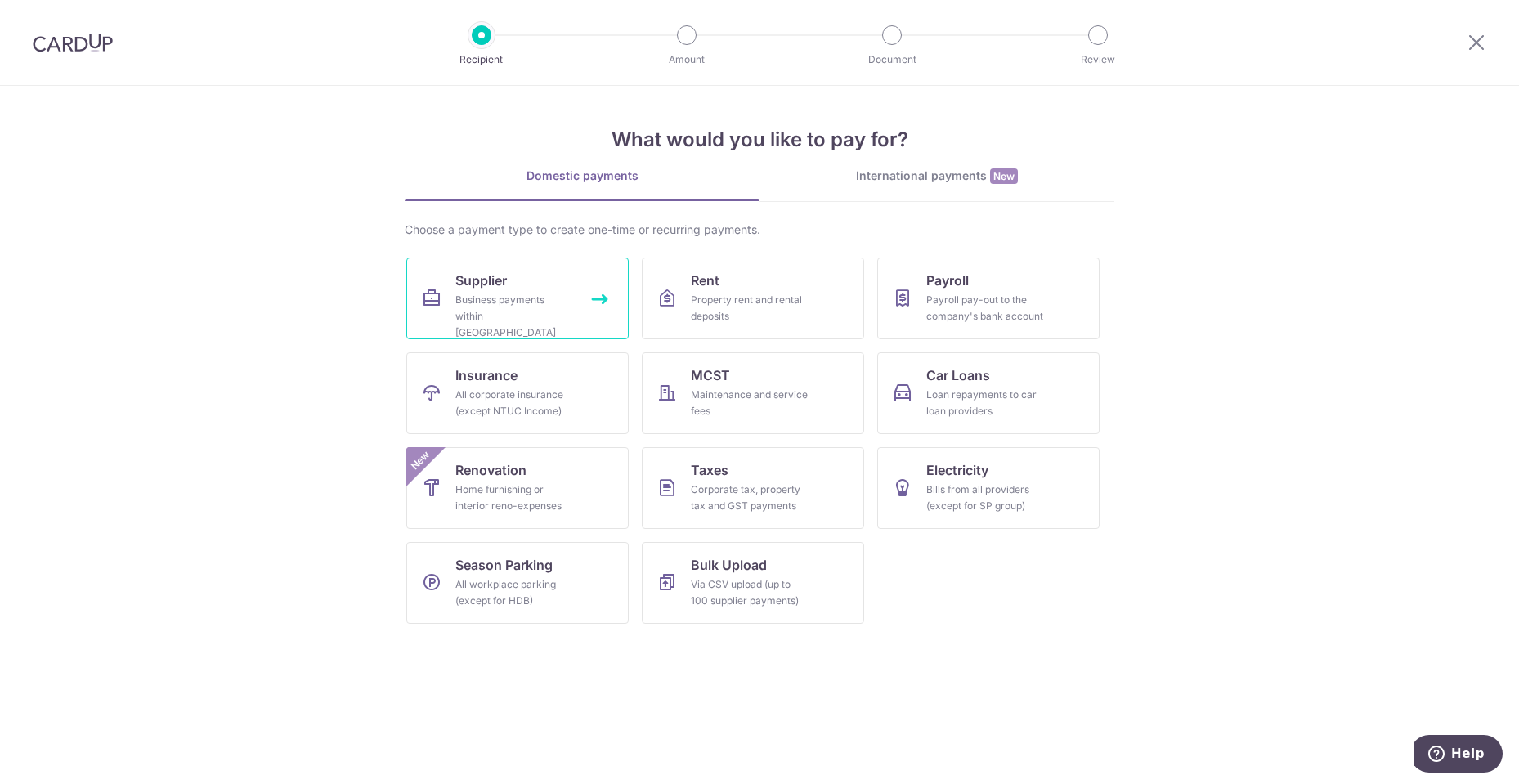
click at [498, 272] on span "Supplier" at bounding box center [481, 280] width 51 height 20
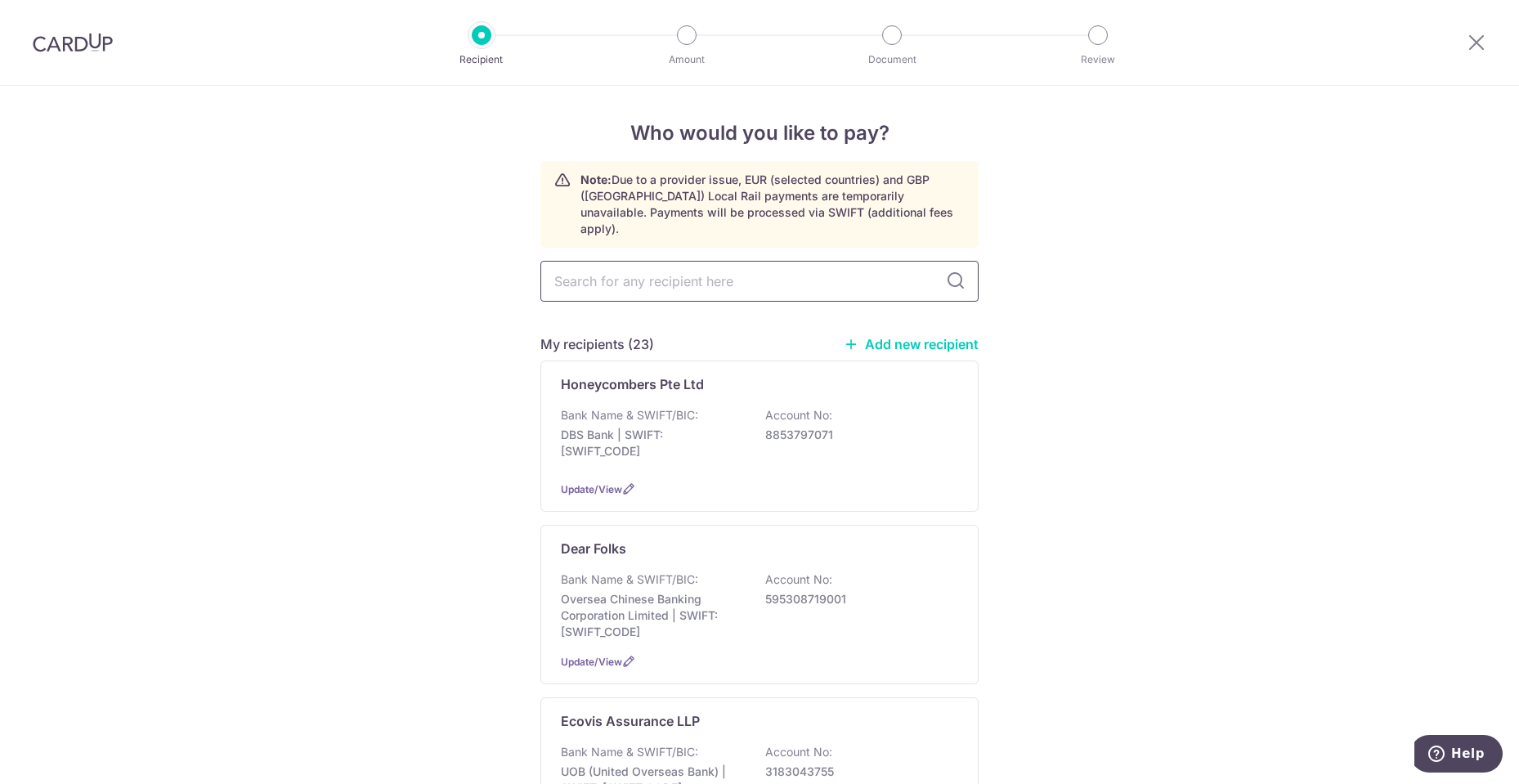
click at [810, 261] on input "text" at bounding box center [759, 281] width 438 height 41
type input "ldb"
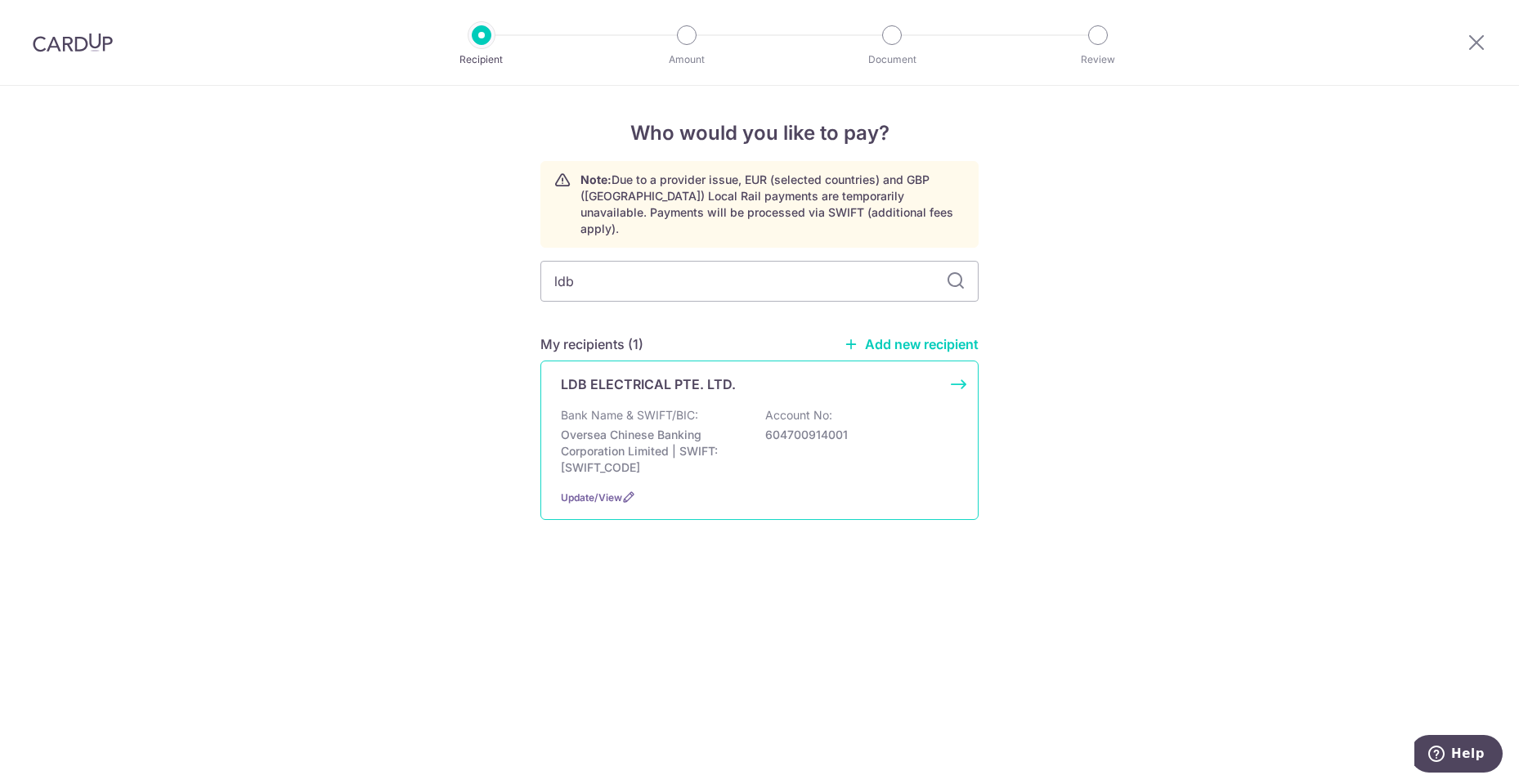
click at [708, 407] on div "Bank Name & SWIFT/BIC: Oversea Chinese Banking Corporation Limited | SWIFT: [SW…" at bounding box center [759, 441] width 397 height 69
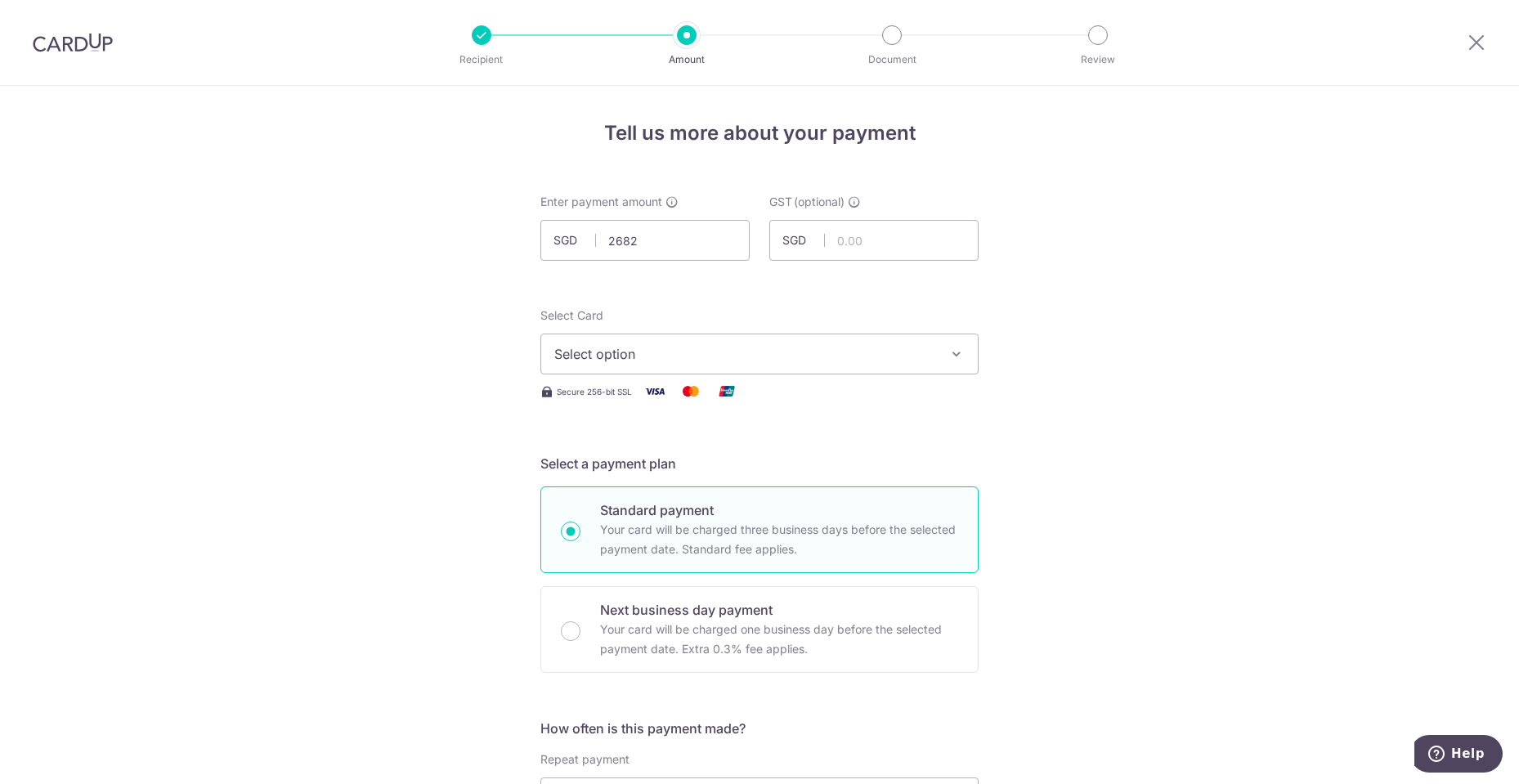
type input "2,682.00"
click at [773, 330] on div "Select Card Select option Add credit card Your Cards **** 1001 **** 7532 **** 0…" at bounding box center [759, 340] width 438 height 67
click at [776, 347] on span "Select option" at bounding box center [744, 354] width 381 height 20
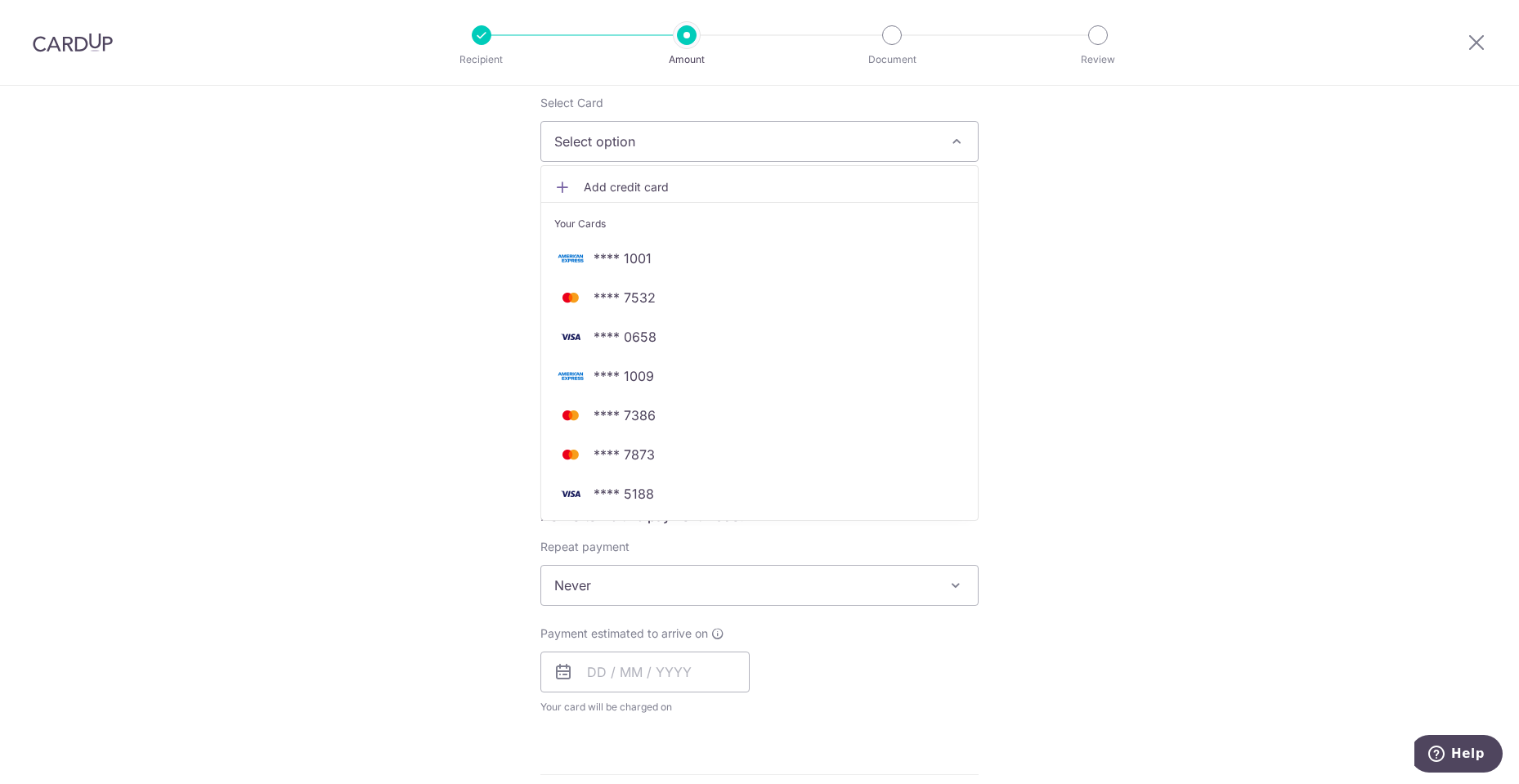
scroll to position [490, 0]
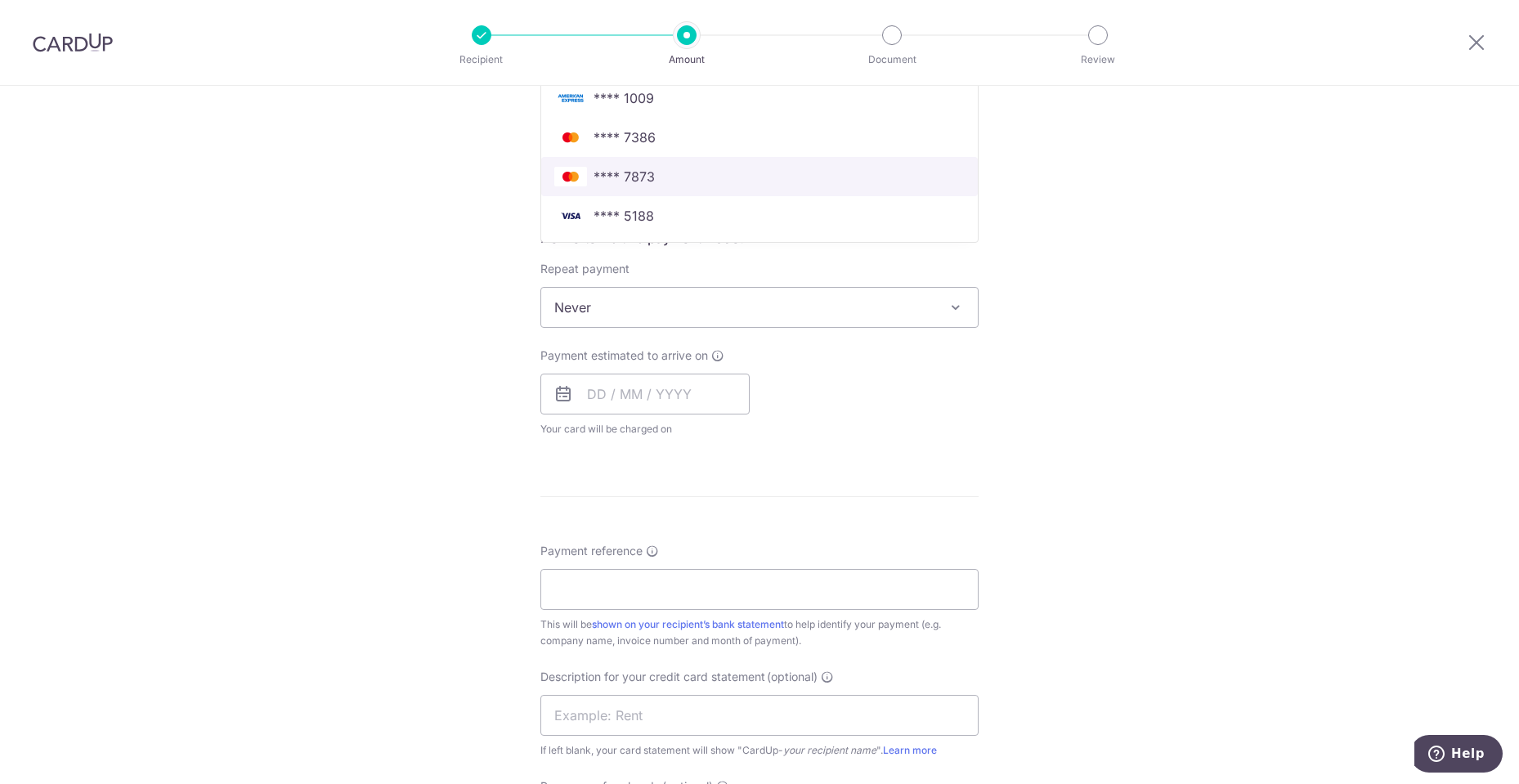
drag, startPoint x: 647, startPoint y: 171, endPoint x: 725, endPoint y: 303, distance: 153.3
click at [649, 171] on span "**** 7873" at bounding box center [624, 176] width 62 height 20
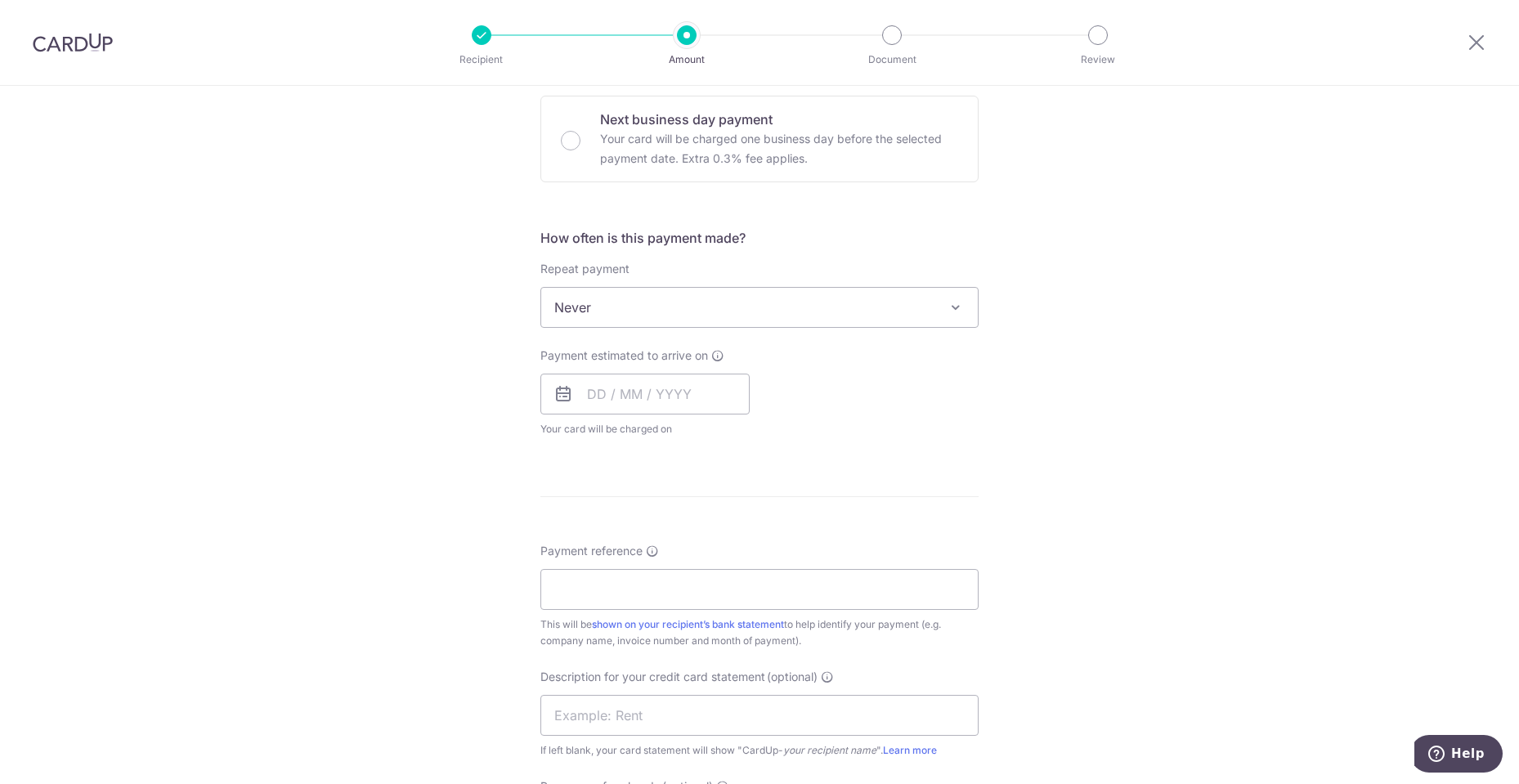
drag, startPoint x: 1124, startPoint y: 327, endPoint x: 761, endPoint y: 333, distance: 363.0
click at [1124, 327] on div "Tell us more about your payment Enter payment amount SGD 2,682.00 2682.00 GST (…" at bounding box center [759, 389] width 1519 height 1588
drag, startPoint x: 664, startPoint y: 383, endPoint x: 676, endPoint y: 428, distance: 46.6
click at [663, 383] on input "text" at bounding box center [645, 394] width 209 height 41
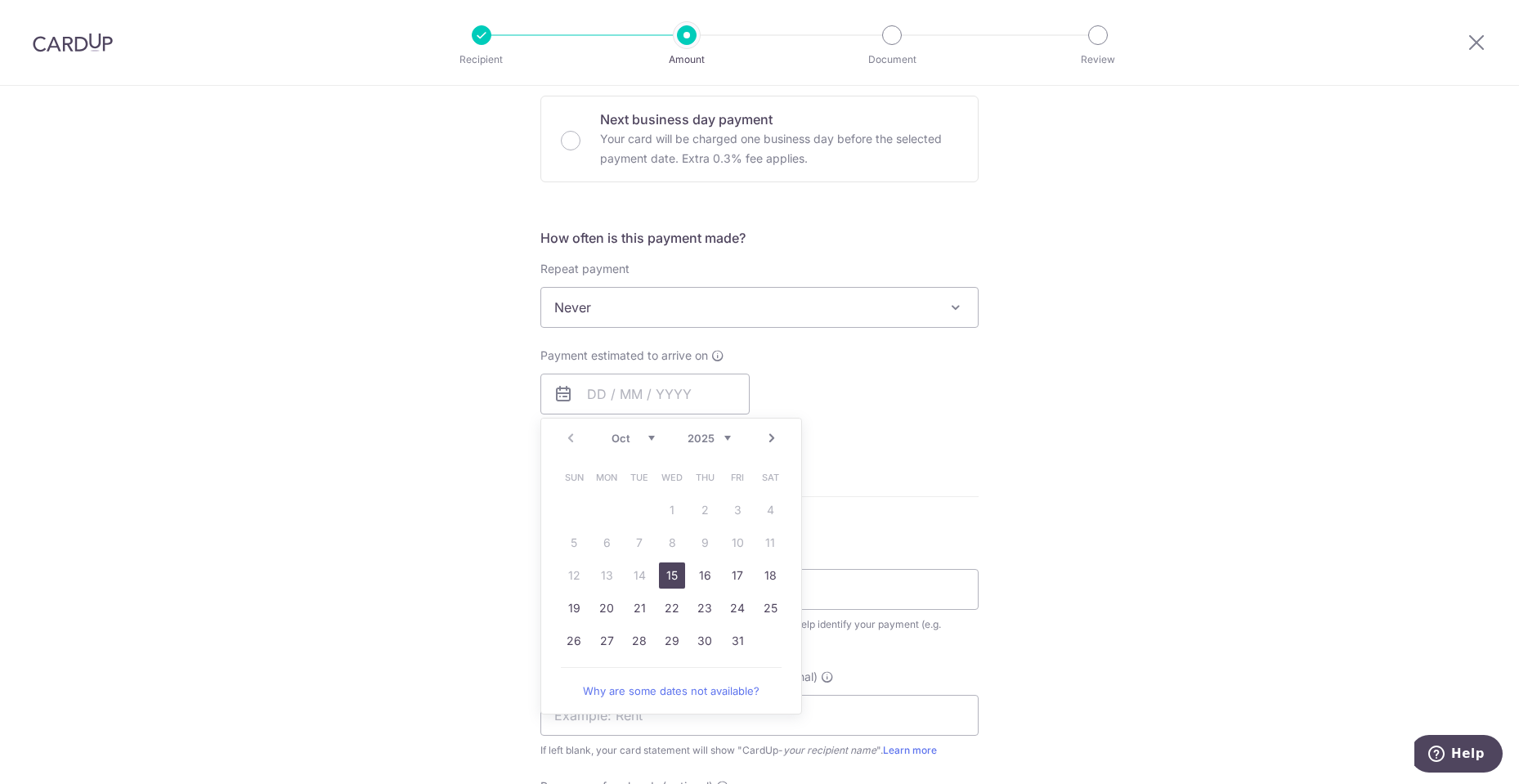
click at [667, 583] on link "15" at bounding box center [671, 575] width 26 height 26
type input "[DATE]"
click at [1238, 356] on div "Tell us more about your payment Enter payment amount SGD 2,682.00 2682.00 GST (…" at bounding box center [759, 389] width 1519 height 1588
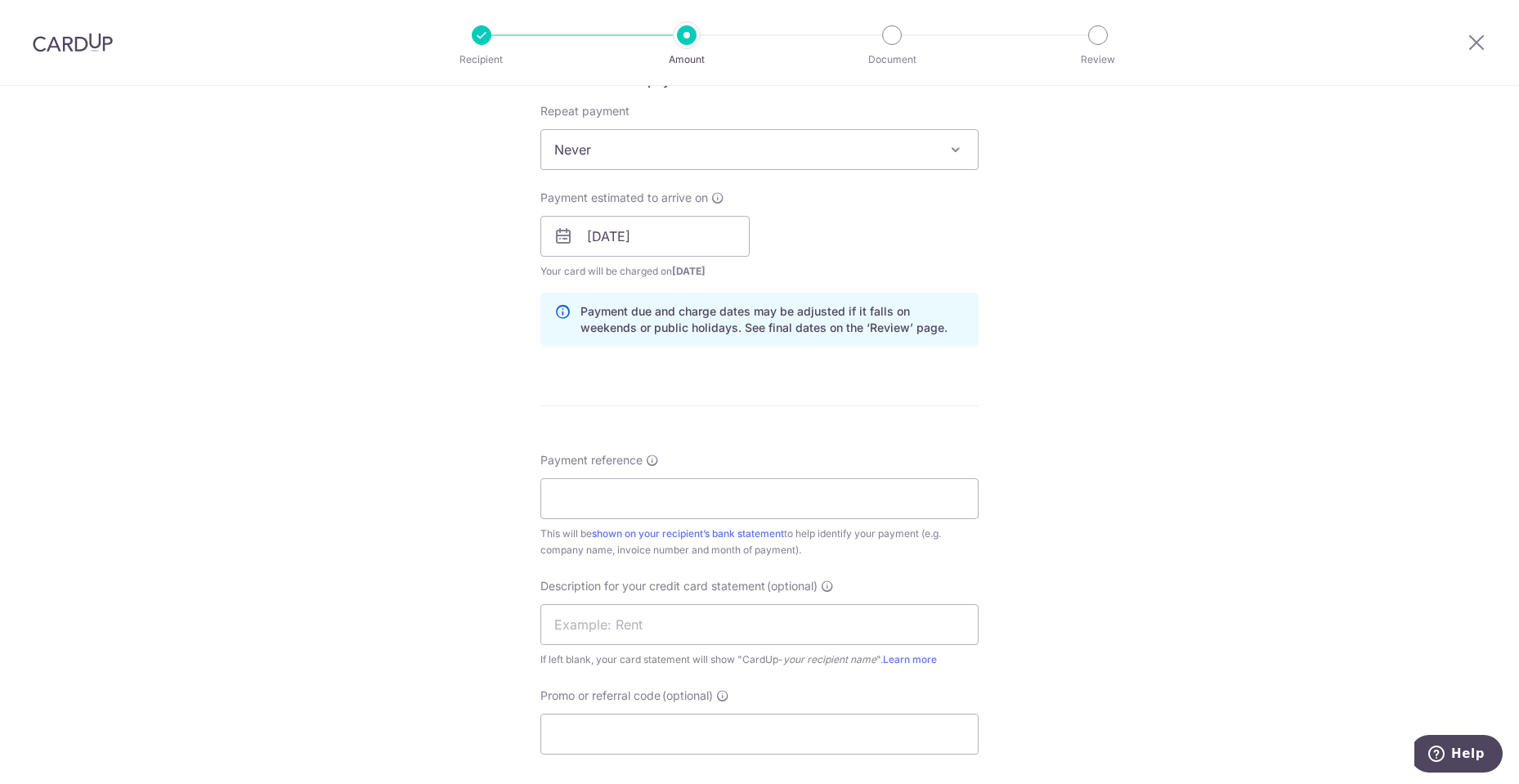
scroll to position [817, 0]
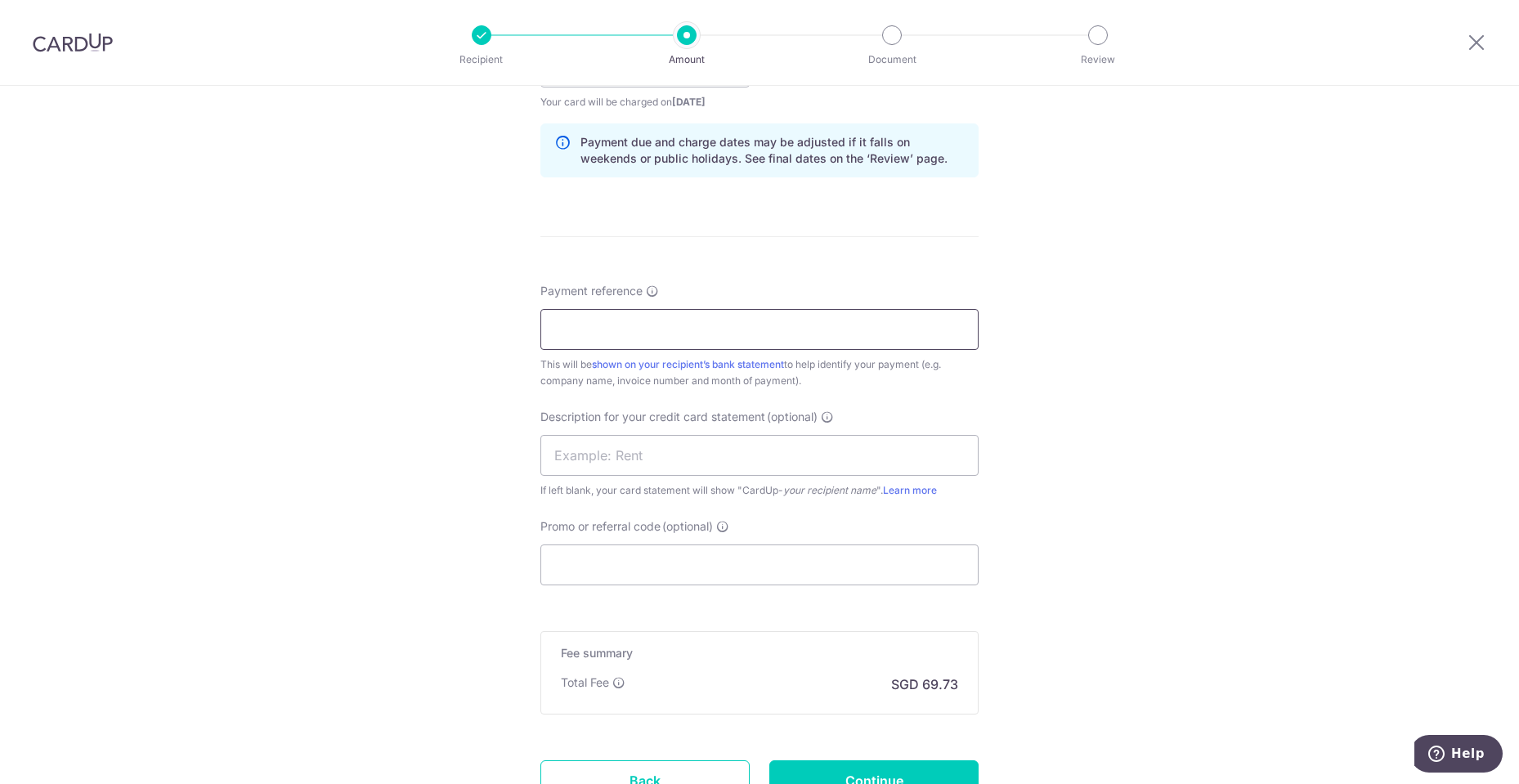
click at [656, 338] on input "Payment reference" at bounding box center [759, 329] width 438 height 41
paste input "LR/QT-2506-008(R3)"
drag, startPoint x: 593, startPoint y: 326, endPoint x: 178, endPoint y: 316, distance: 415.1
click at [178, 317] on div "Tell us more about your payment Enter payment amount SGD 2,682.00 2682.00 GST (…" at bounding box center [759, 96] width 1519 height 1655
drag, startPoint x: 587, startPoint y: 328, endPoint x: 652, endPoint y: 317, distance: 65.9
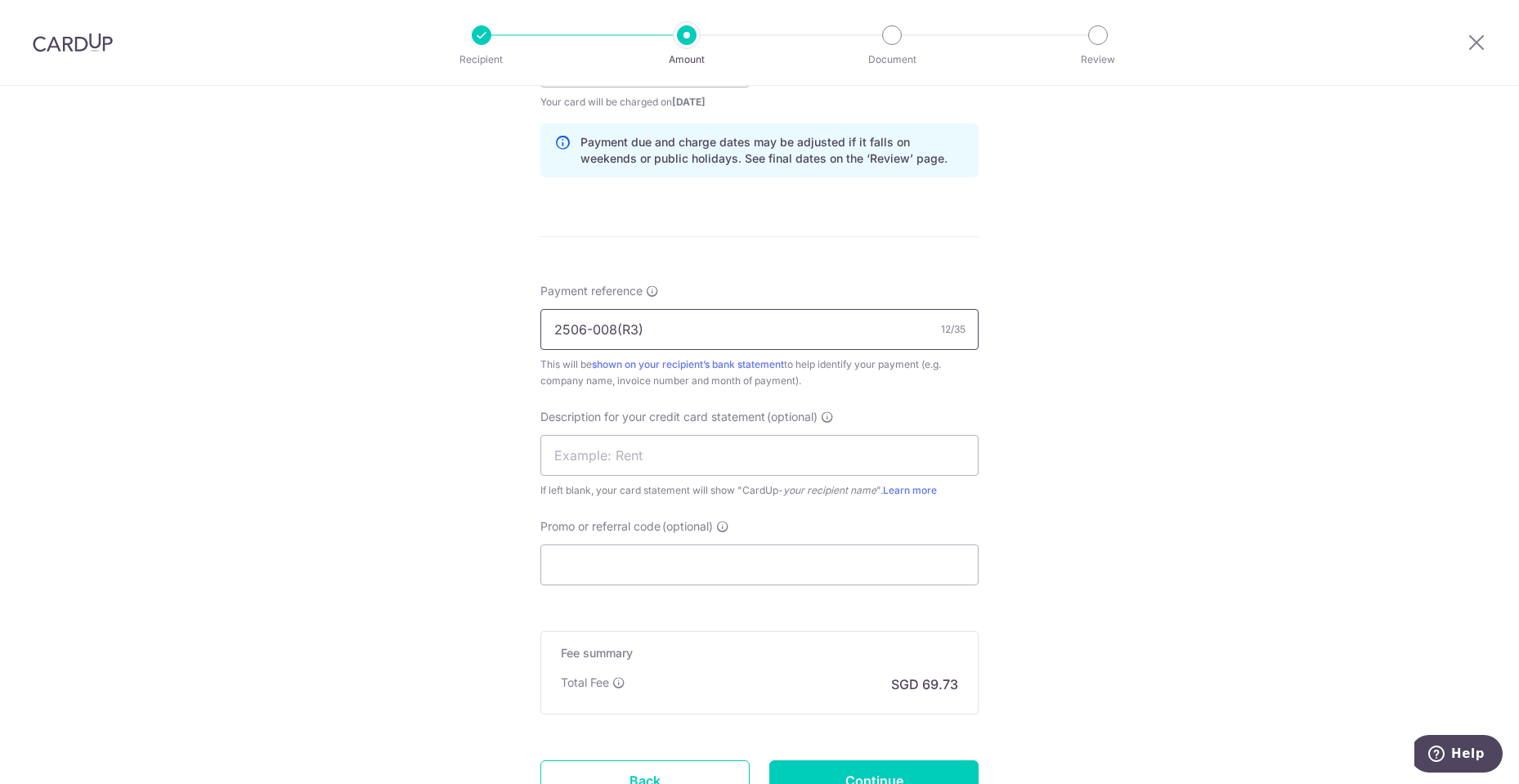
click at [587, 327] on input "2506-008(R3)" at bounding box center [759, 329] width 438 height 41
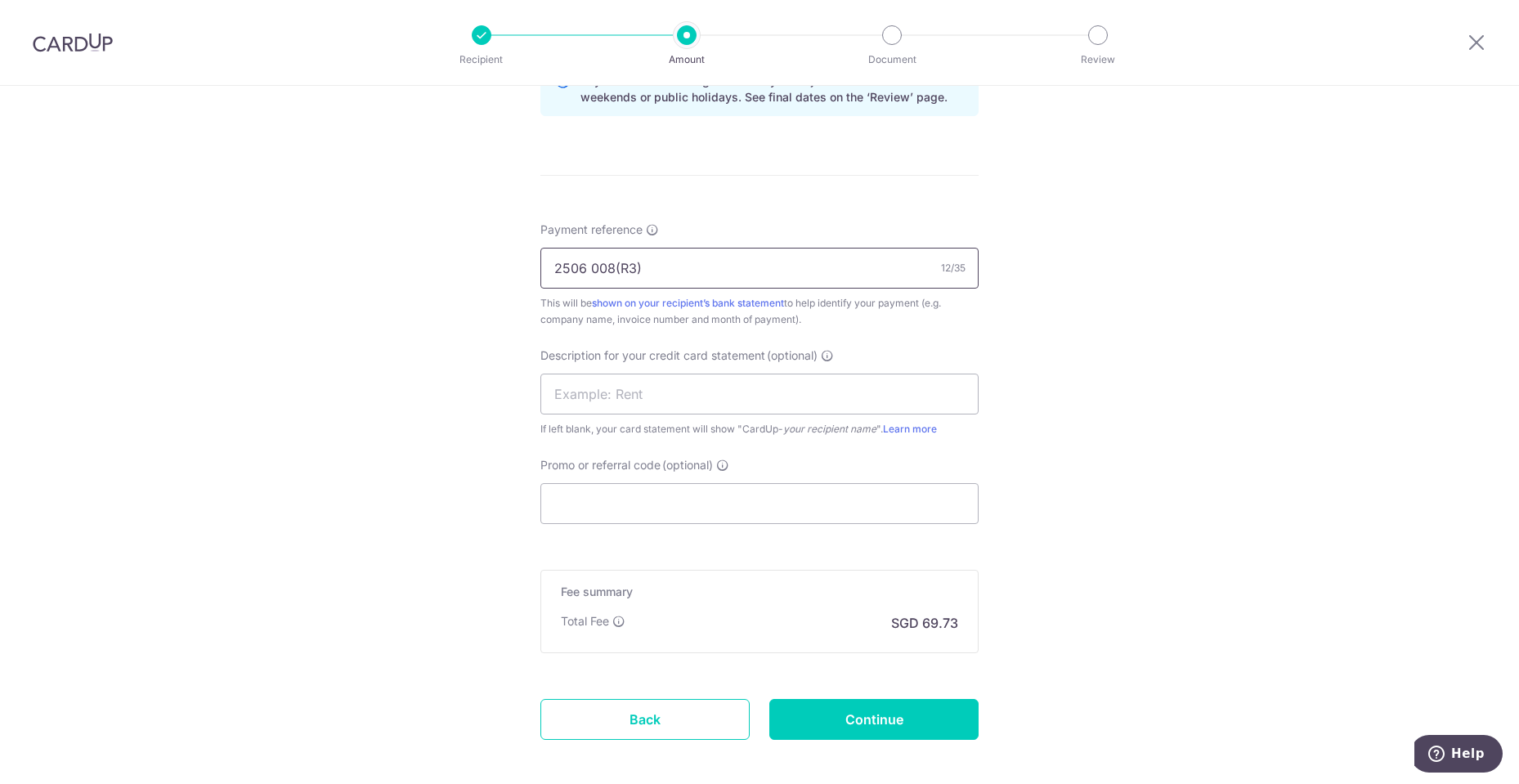
scroll to position [957, 0]
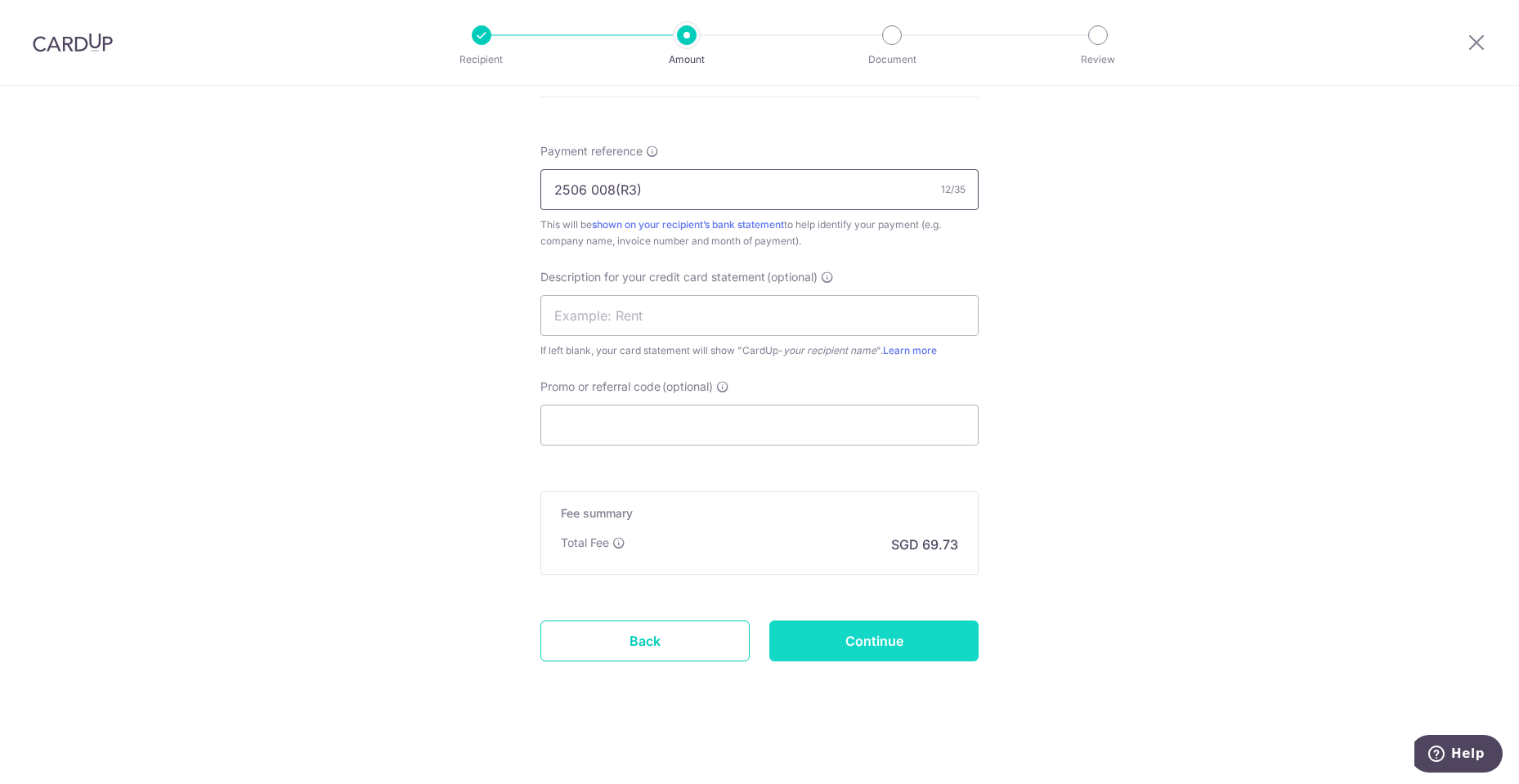
type input "2506 008(R3)"
click at [884, 640] on input "Continue" at bounding box center [874, 640] width 209 height 41
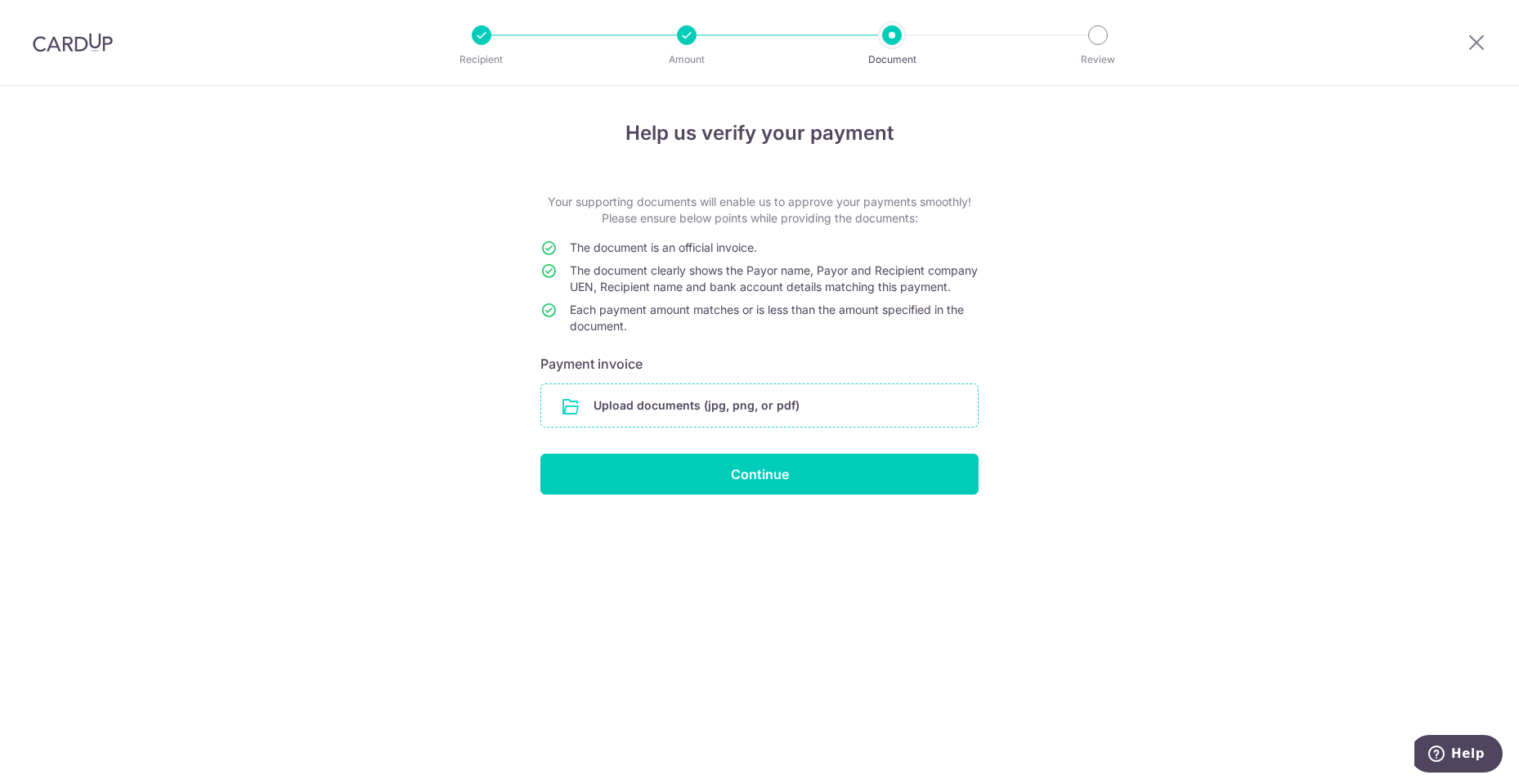
click at [860, 427] on input "file" at bounding box center [759, 405] width 436 height 42
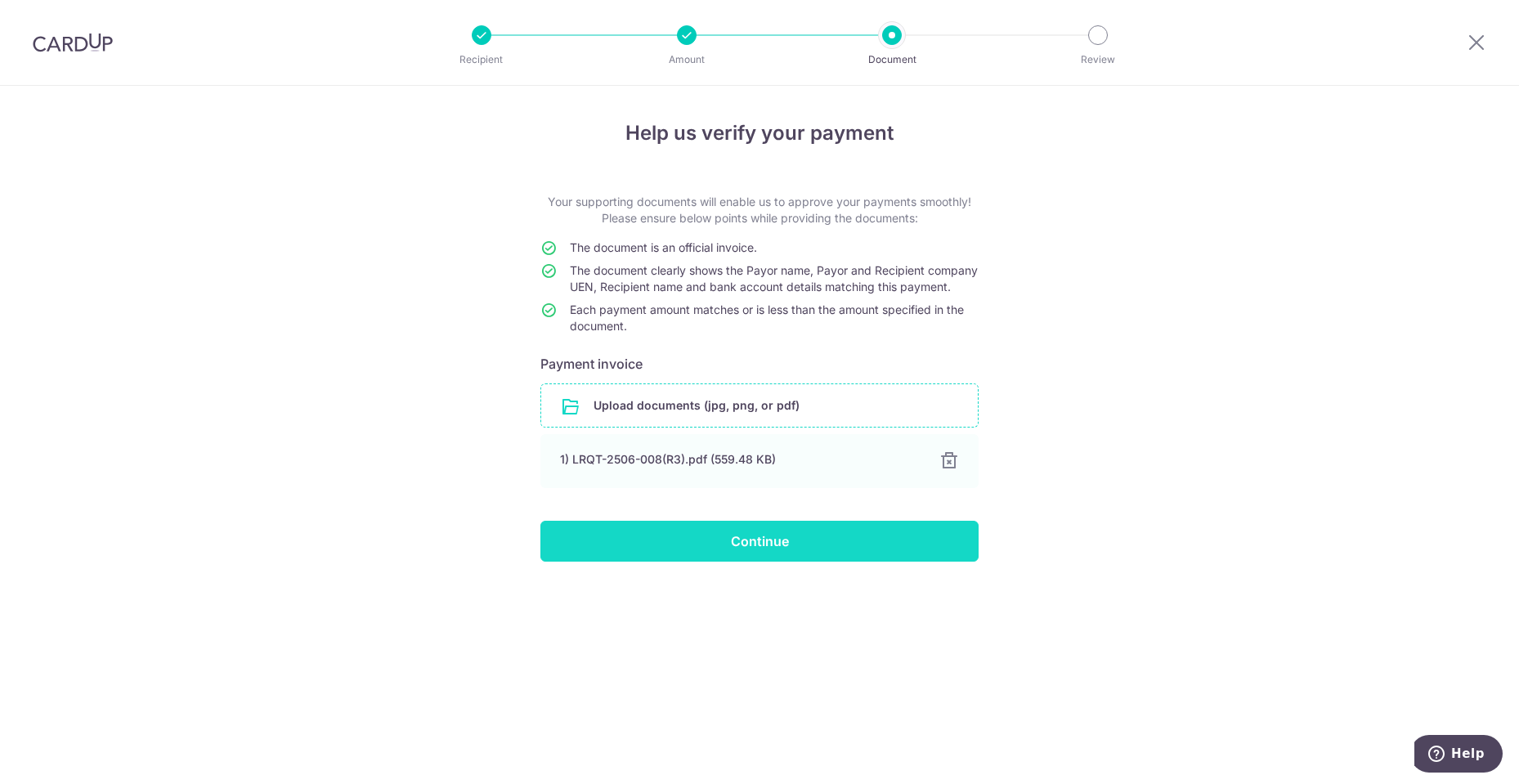
click at [809, 550] on input "Continue" at bounding box center [759, 540] width 438 height 41
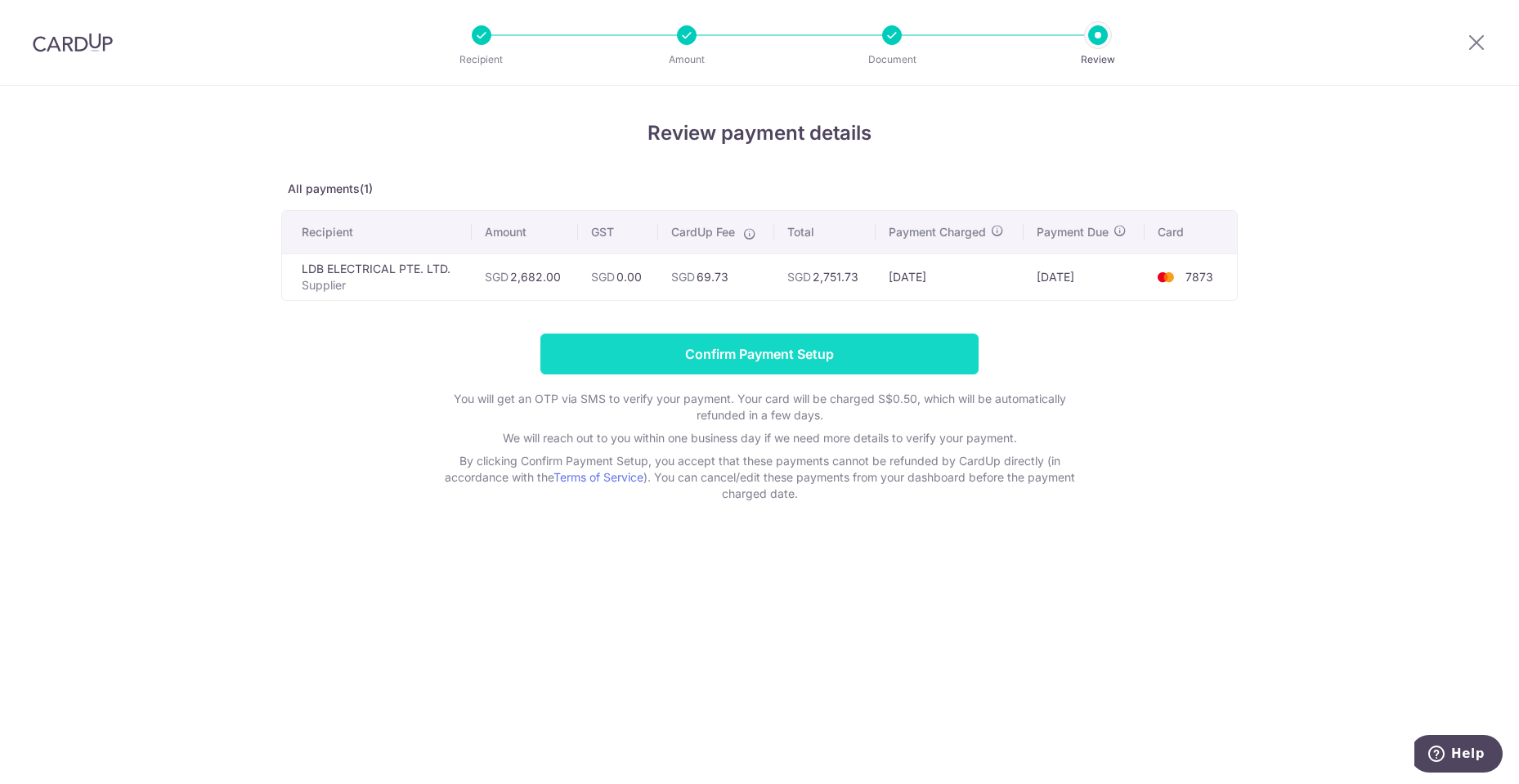
click at [705, 358] on input "Confirm Payment Setup" at bounding box center [759, 353] width 438 height 41
